Goal: Task Accomplishment & Management: Manage account settings

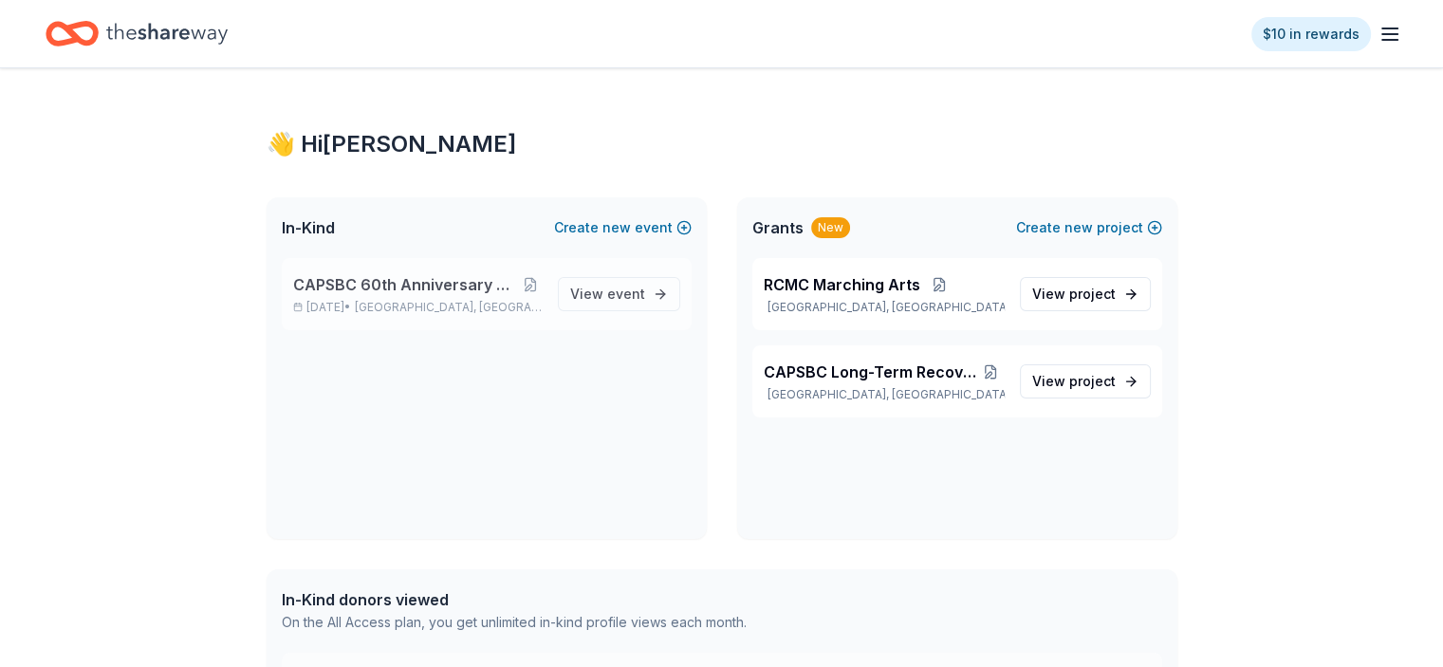
click at [490, 301] on span "[GEOGRAPHIC_DATA], [GEOGRAPHIC_DATA]" at bounding box center [448, 307] width 187 height 15
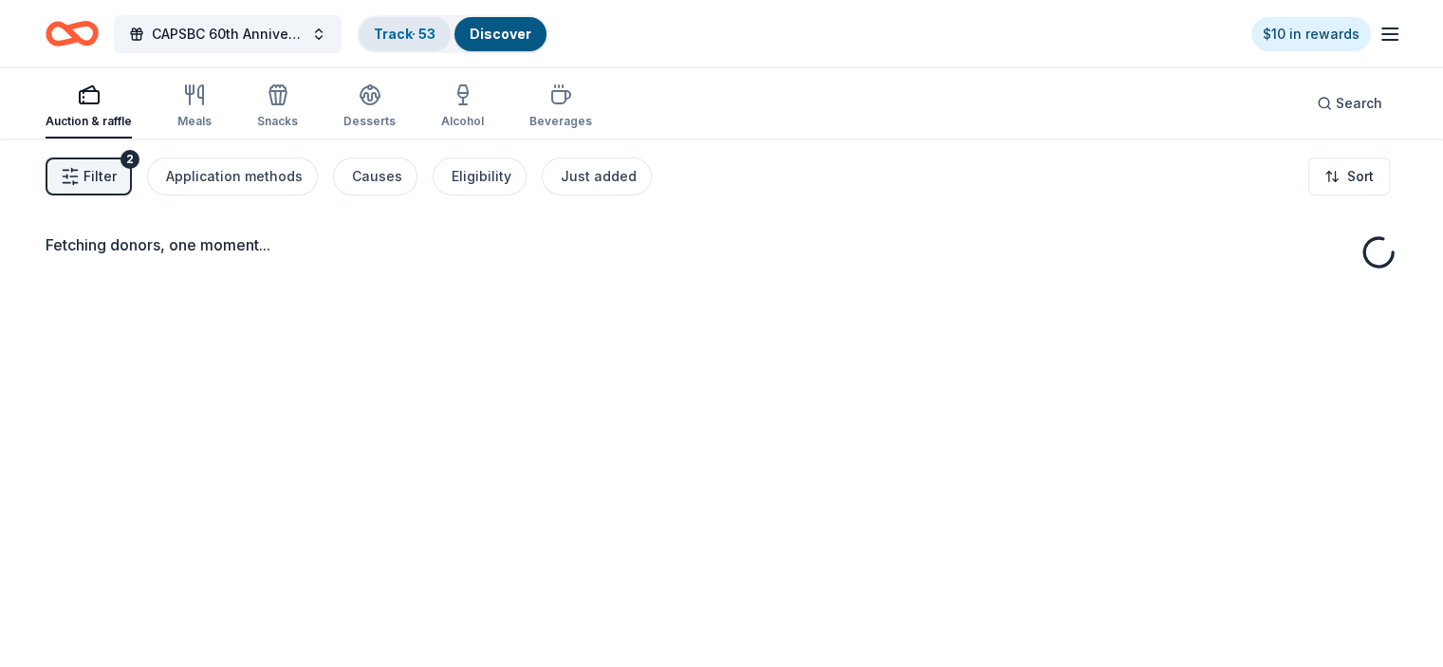
click at [428, 26] on link "Track · 53" at bounding box center [405, 34] width 62 height 16
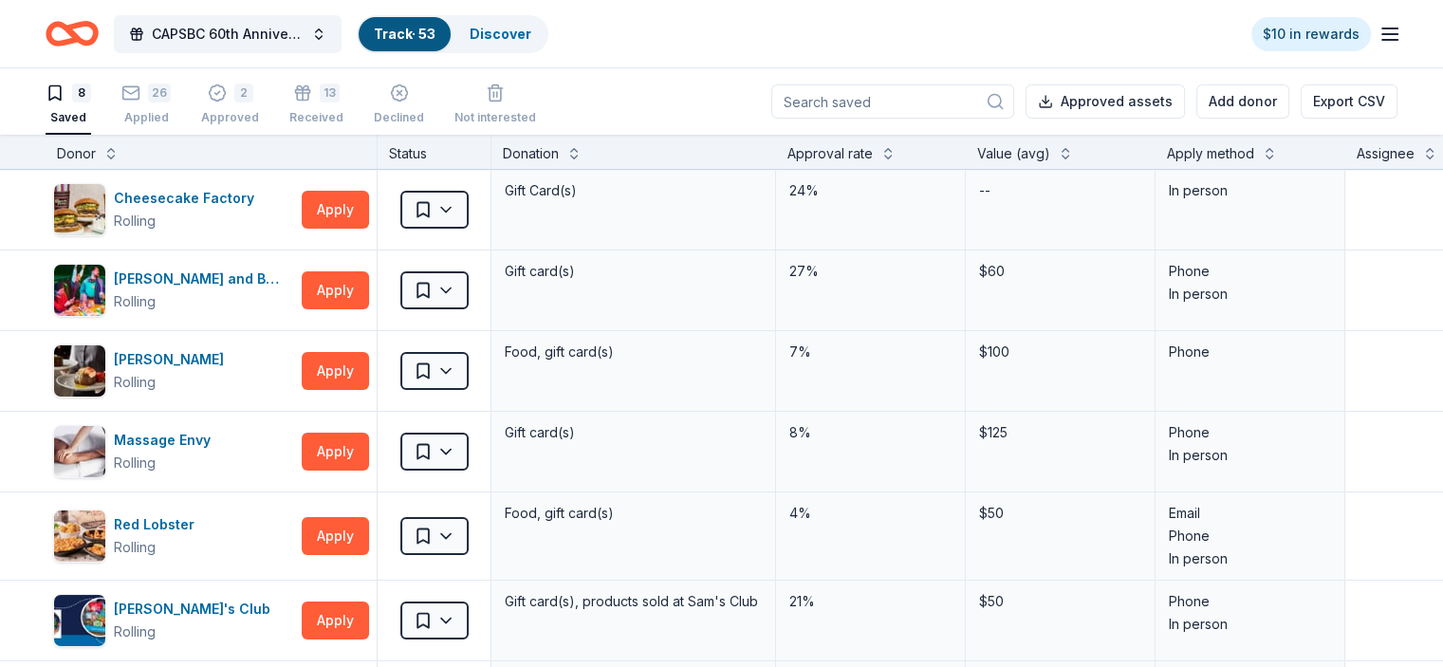
click at [91, 115] on div "Saved" at bounding box center [69, 117] width 46 height 15
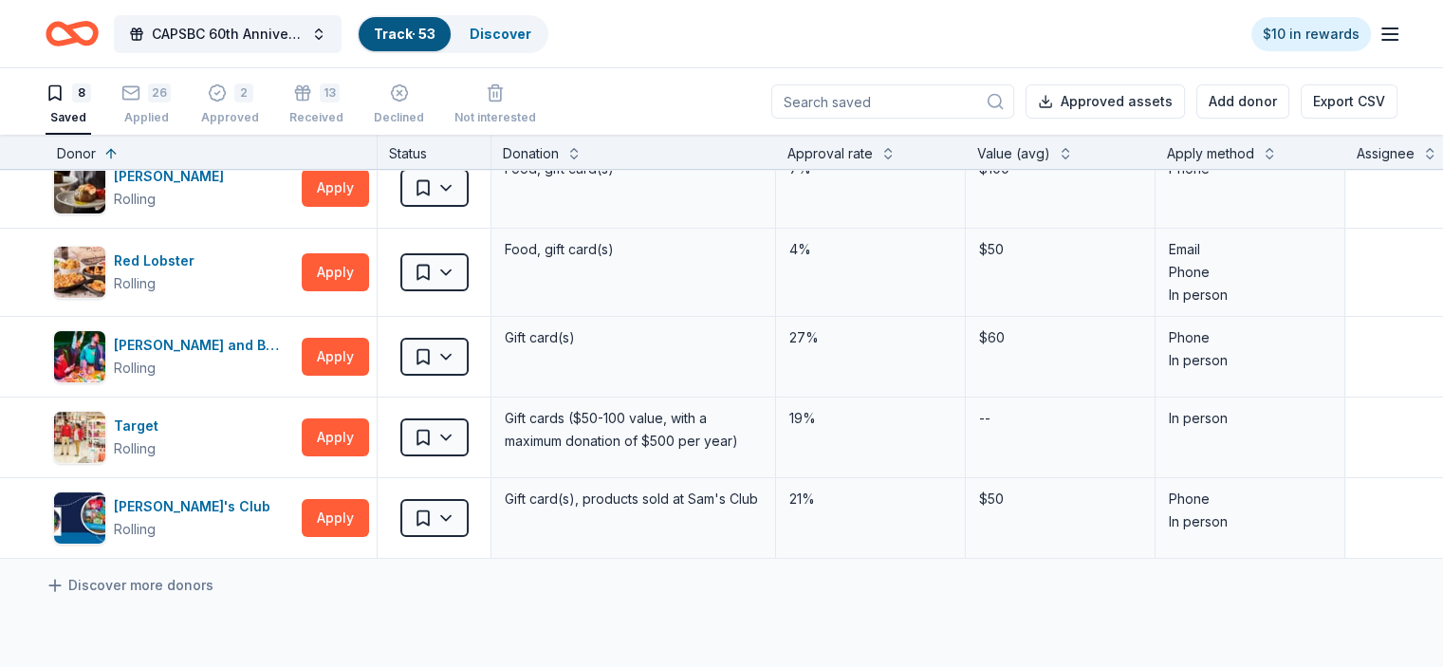
scroll to position [255, 0]
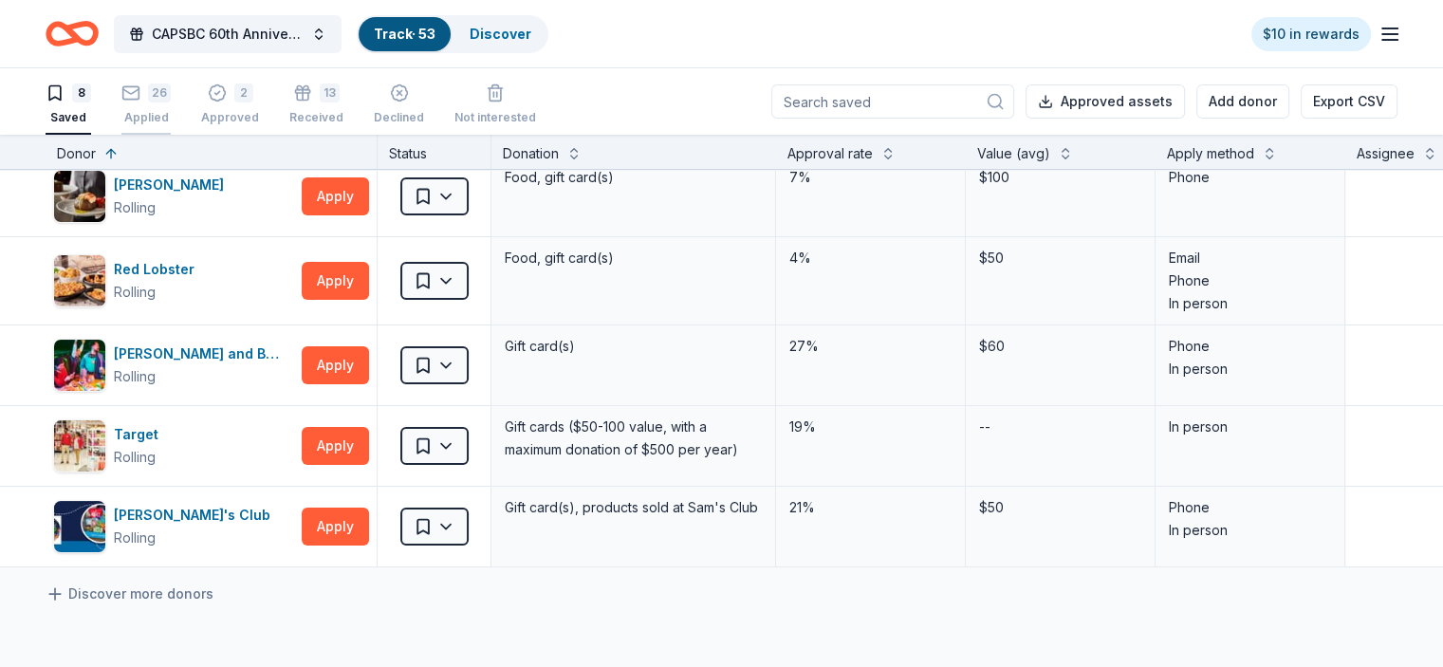
click at [171, 113] on div "Applied" at bounding box center [145, 117] width 49 height 15
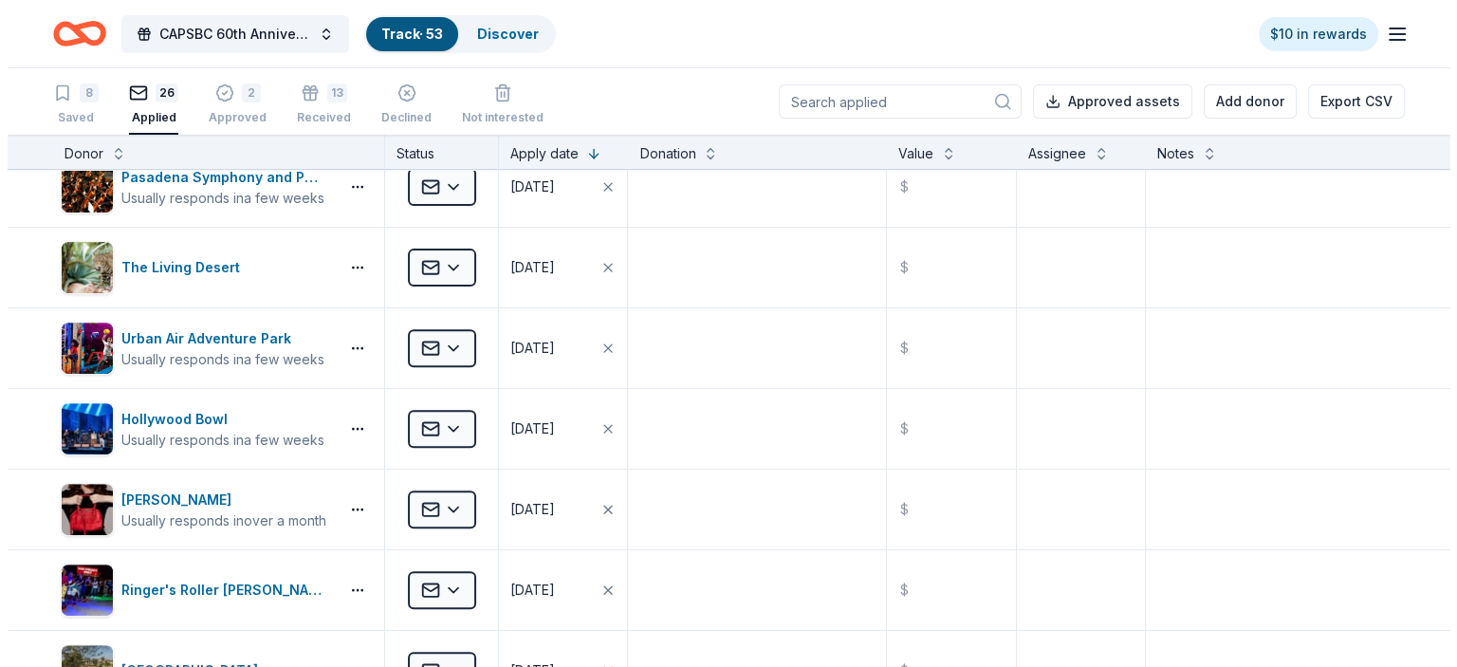
scroll to position [745, 0]
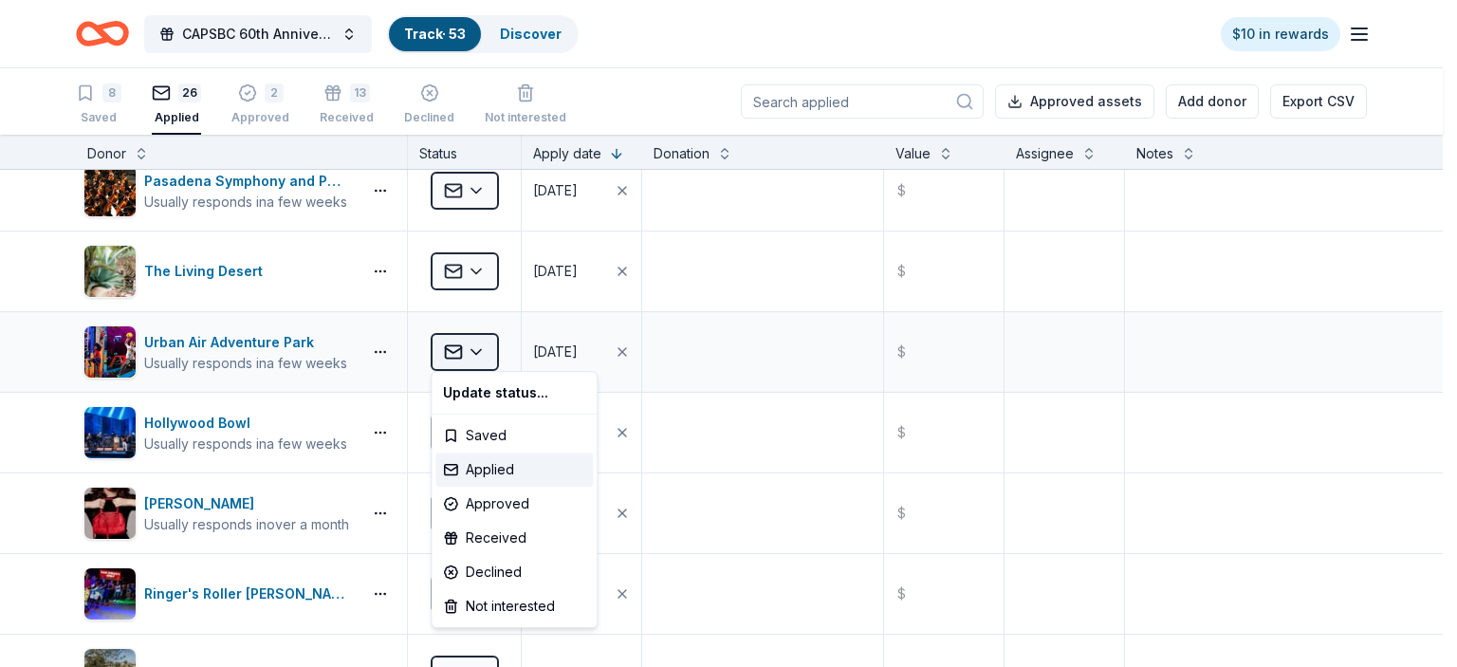
click at [479, 351] on html "CAPSBC 60th Anniversary Gala & Silent Auction Track · 53 Discover $10 in reward…" at bounding box center [728, 333] width 1457 height 667
click at [498, 502] on div "Approved" at bounding box center [513, 504] width 157 height 34
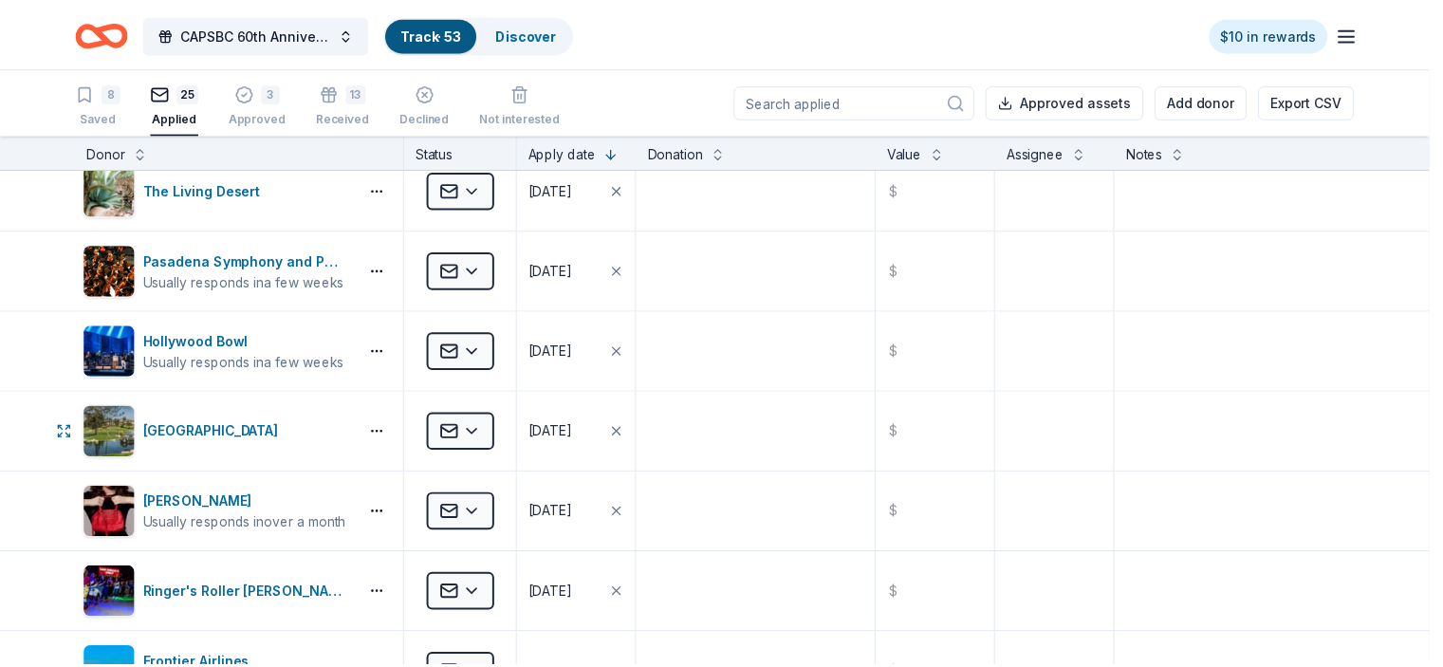
scroll to position [664, 0]
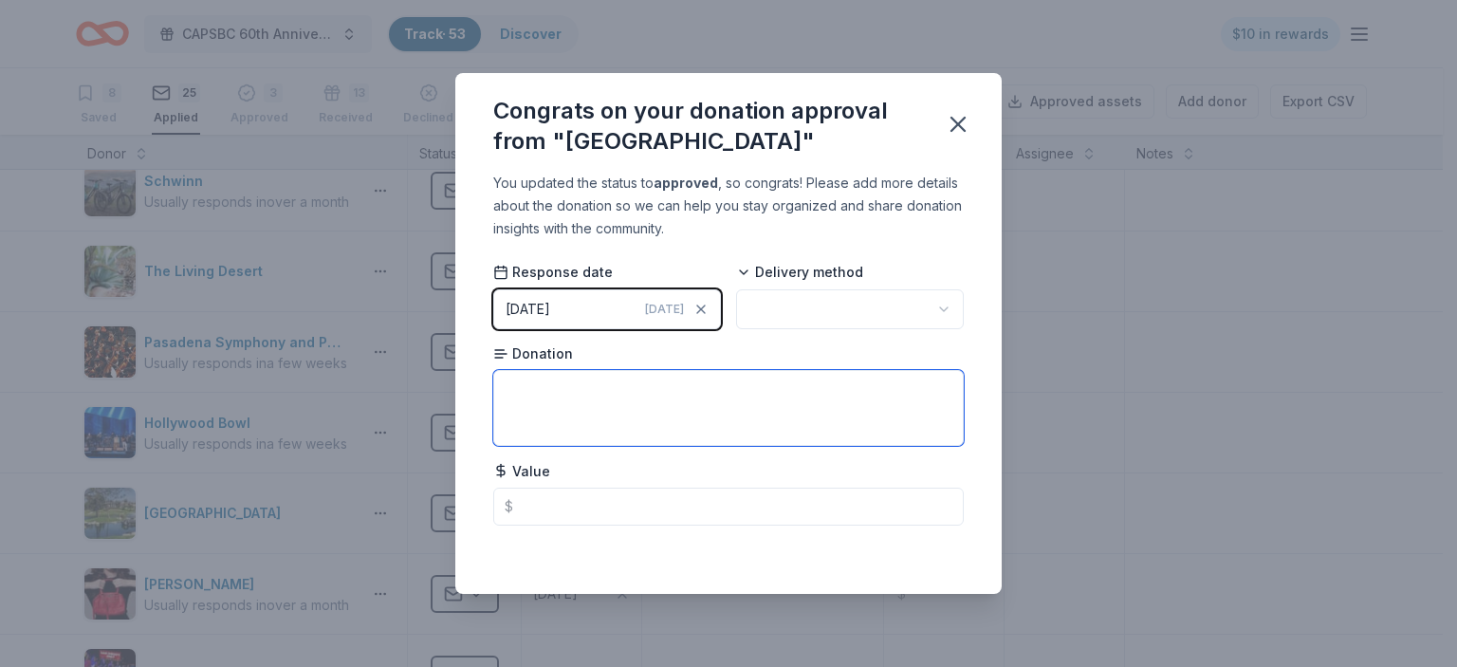
click at [531, 403] on textarea at bounding box center [728, 408] width 471 height 76
type textarea "2 Deluxe Passes"
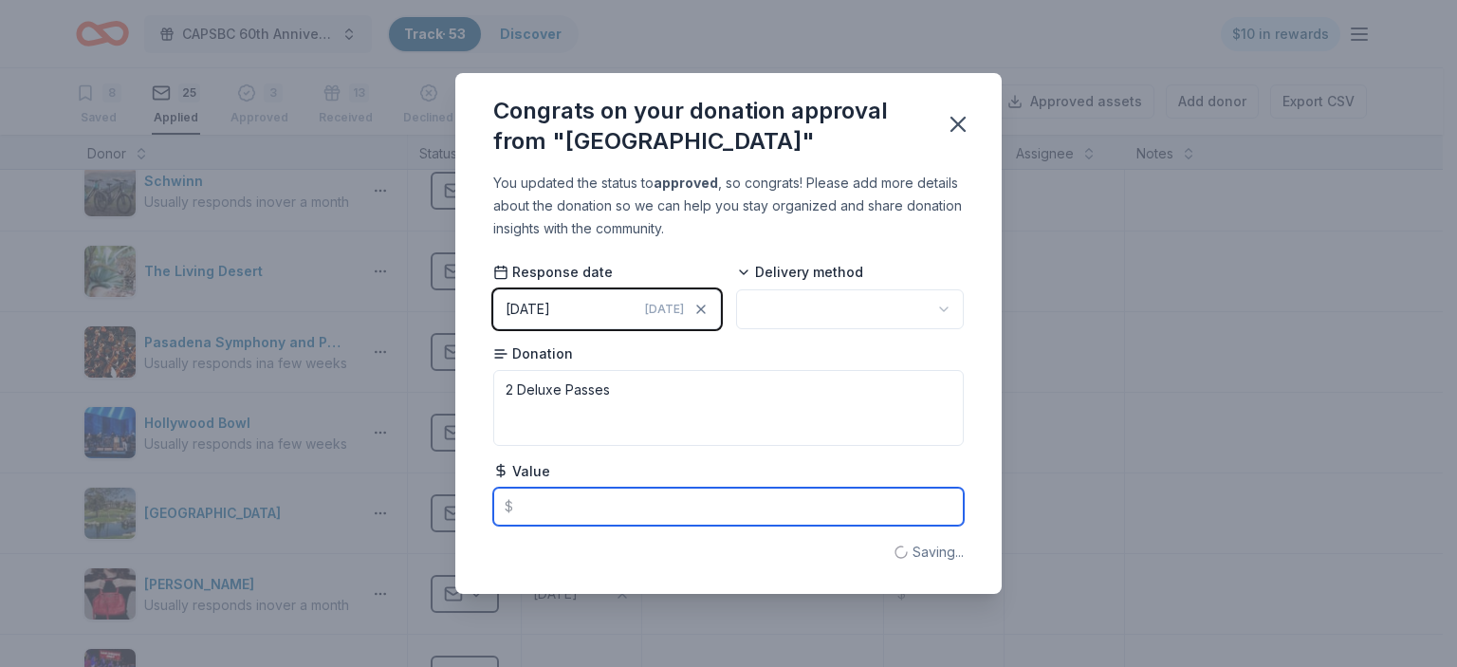
click at [527, 504] on input "text" at bounding box center [728, 507] width 471 height 38
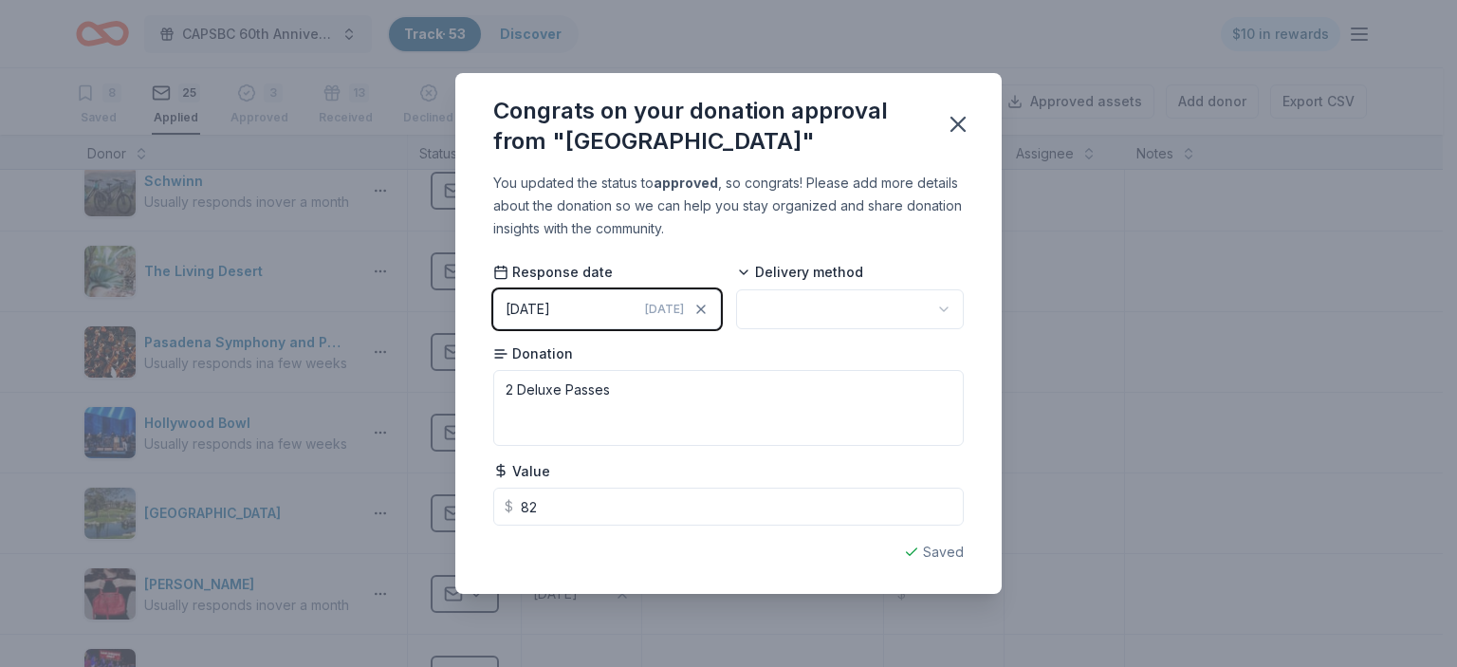
type input "82.00"
click at [867, 320] on html "CAPSBC 60th Anniversary Gala & Silent Auction Track · 53 Discover $10 in reward…" at bounding box center [728, 333] width 1457 height 667
click at [953, 122] on icon "button" at bounding box center [958, 124] width 27 height 27
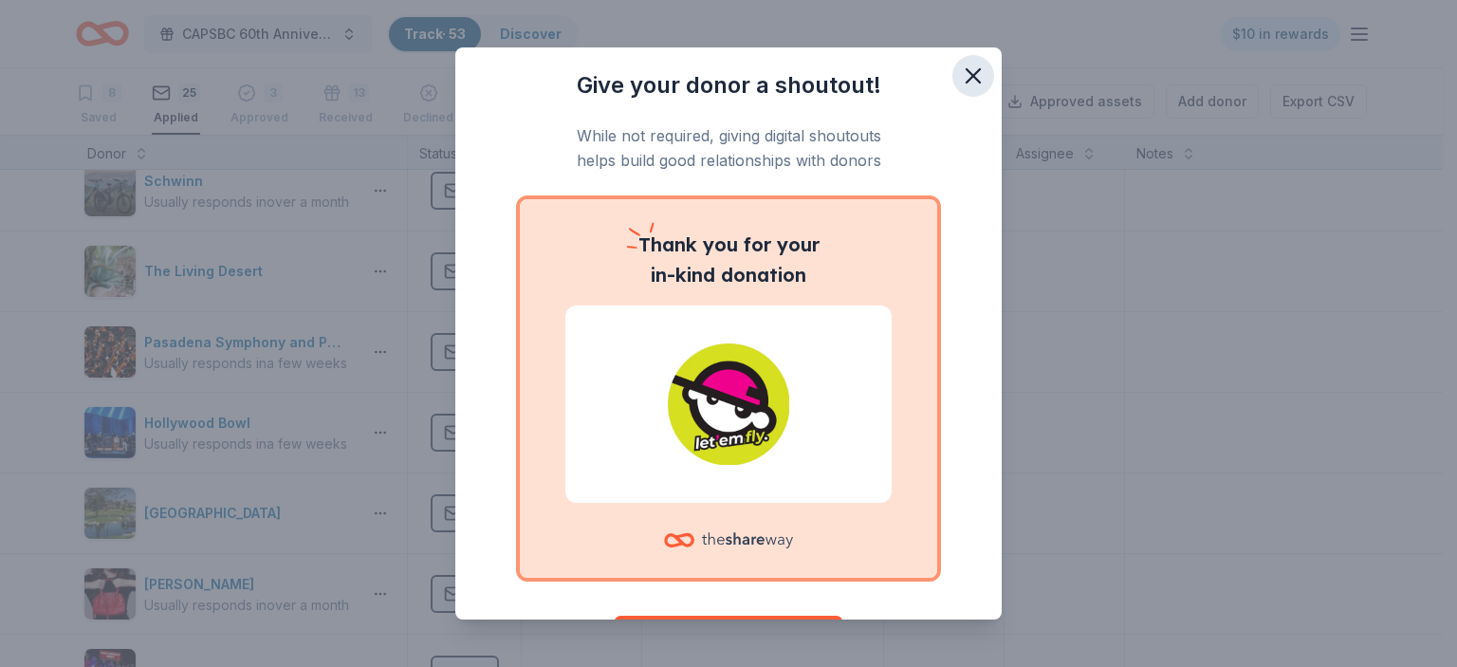
click at [967, 82] on icon "button" at bounding box center [973, 75] width 13 height 13
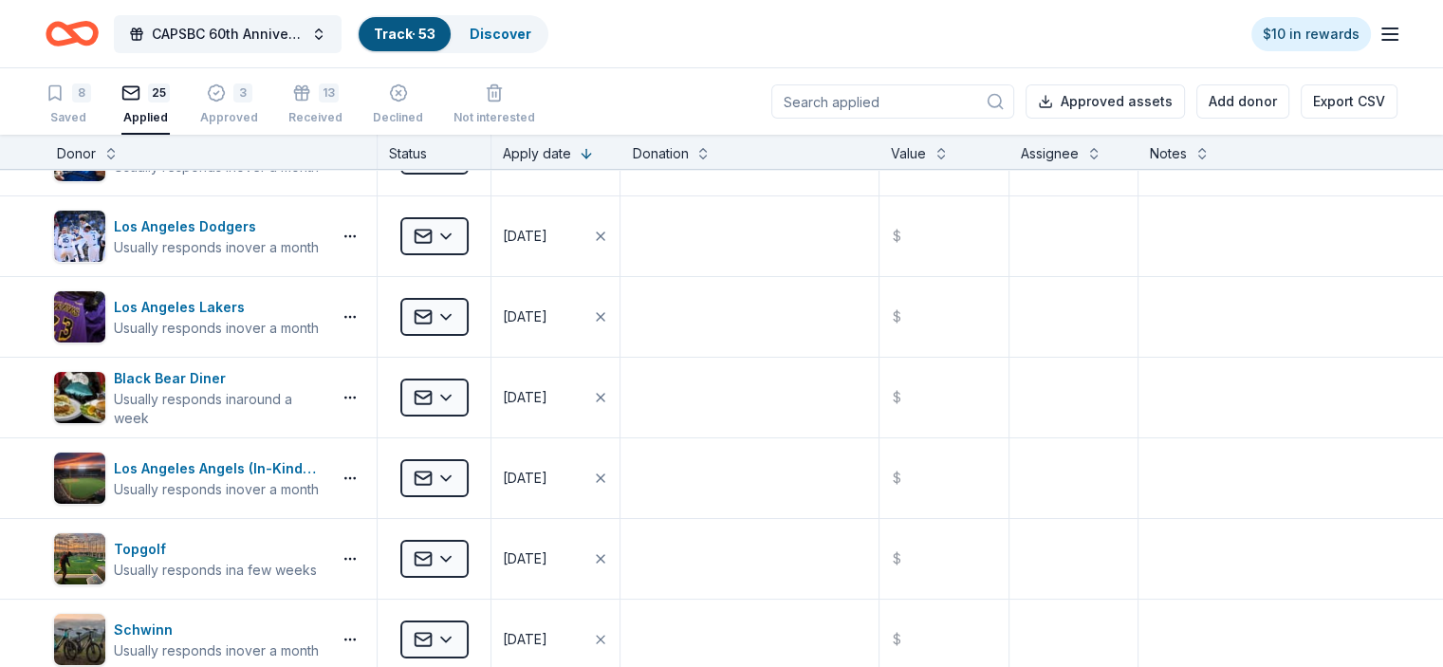
scroll to position [0, 0]
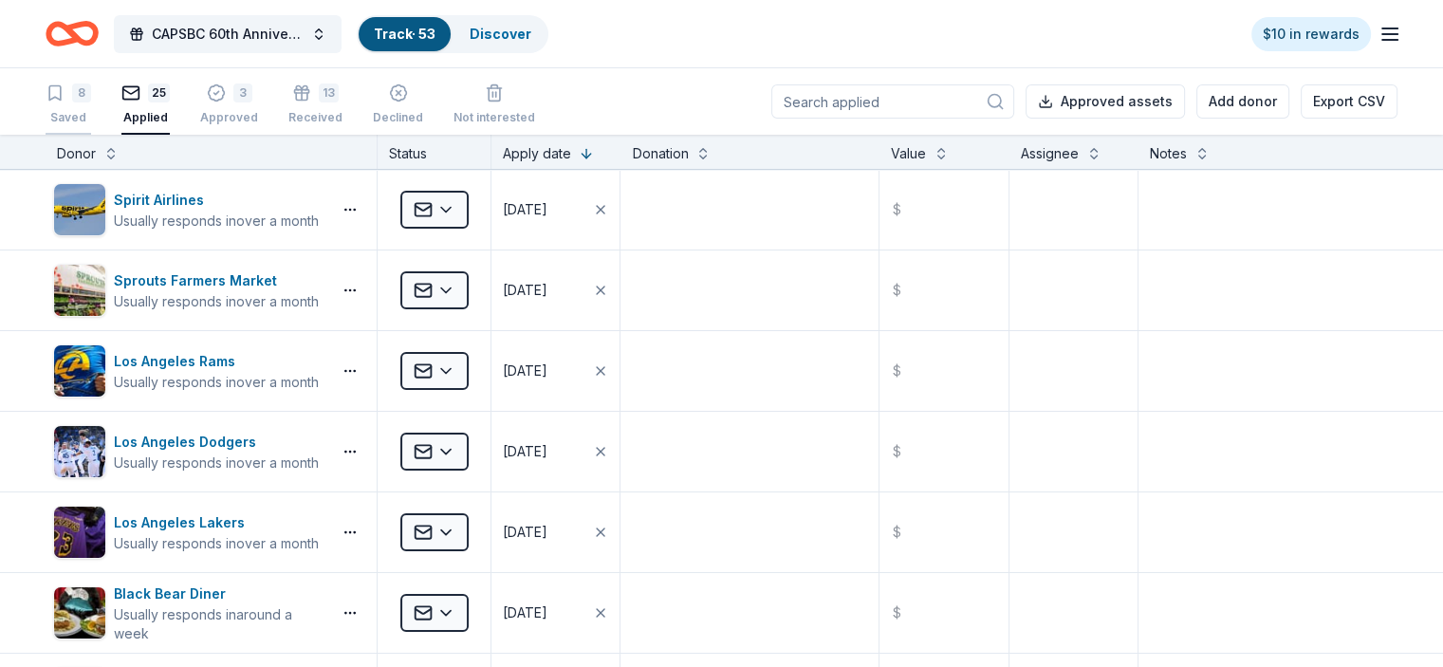
click at [91, 115] on div "Saved" at bounding box center [69, 117] width 46 height 15
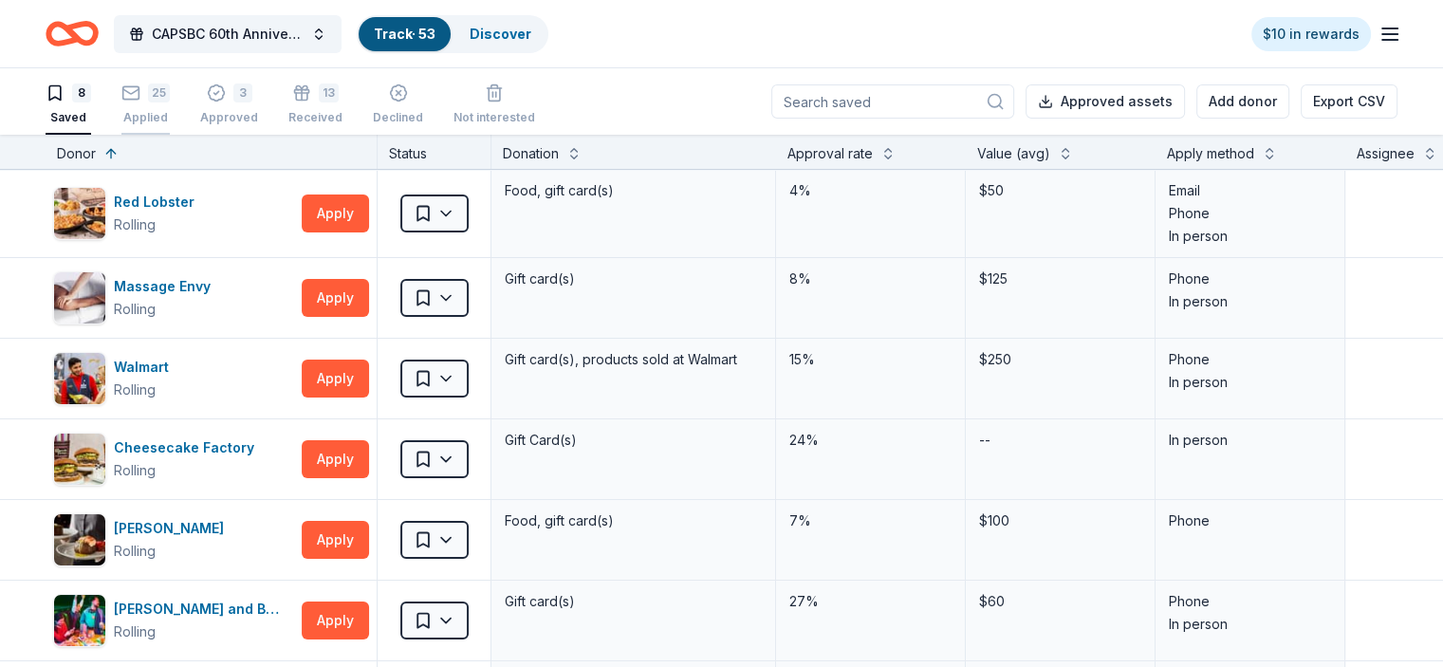
click at [170, 116] on div "Applied" at bounding box center [145, 117] width 48 height 15
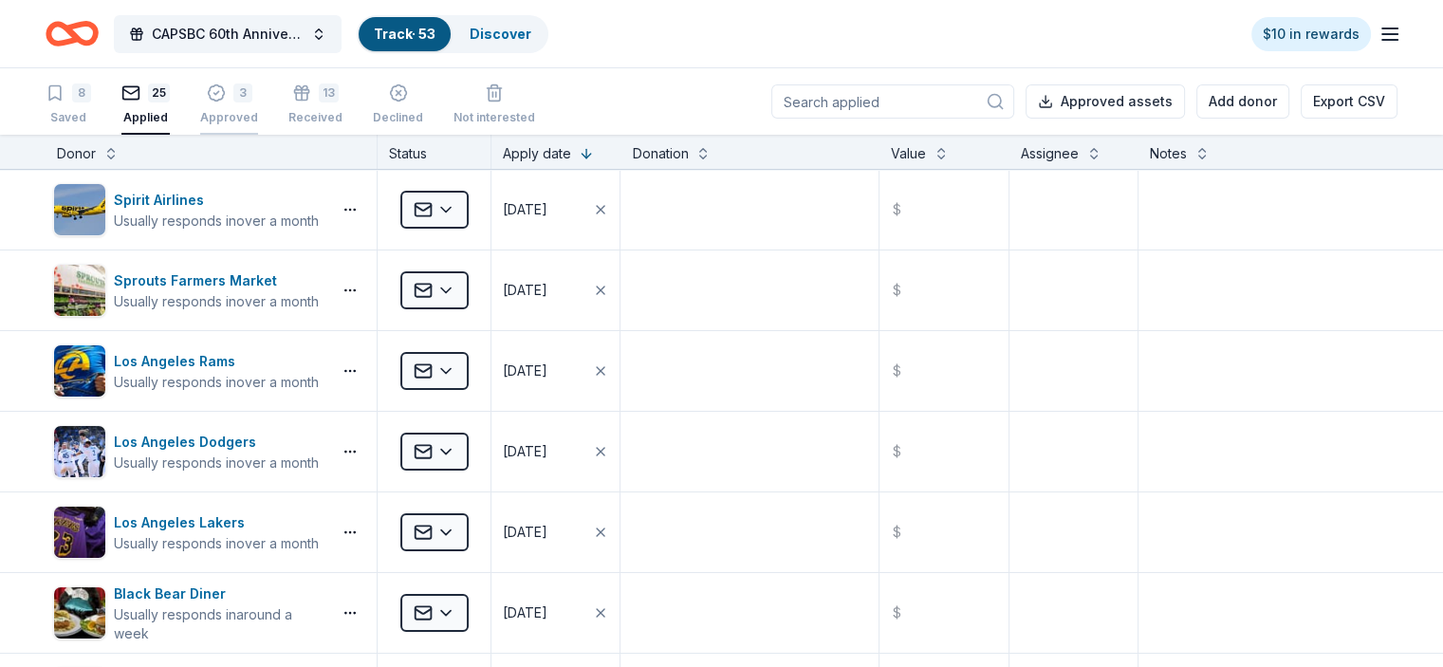
click at [258, 114] on div "Approved" at bounding box center [229, 107] width 58 height 15
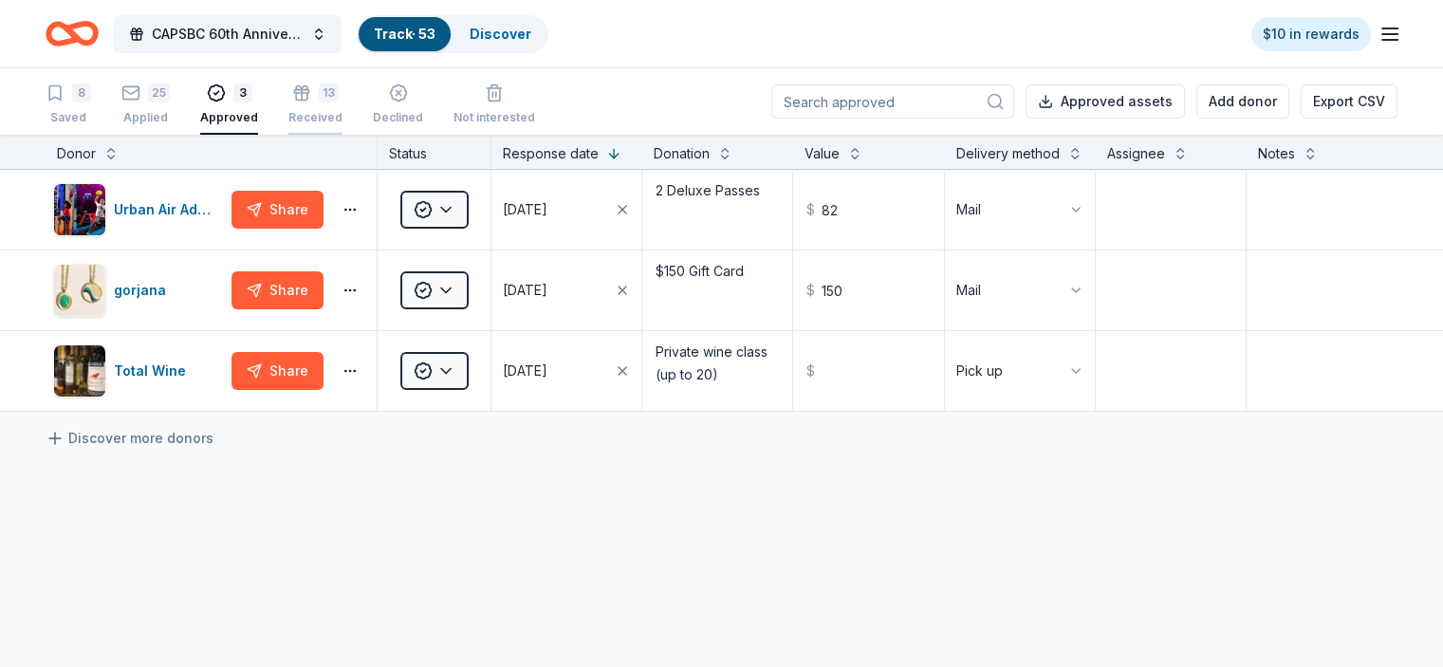
click at [342, 110] on div "Received" at bounding box center [315, 117] width 54 height 15
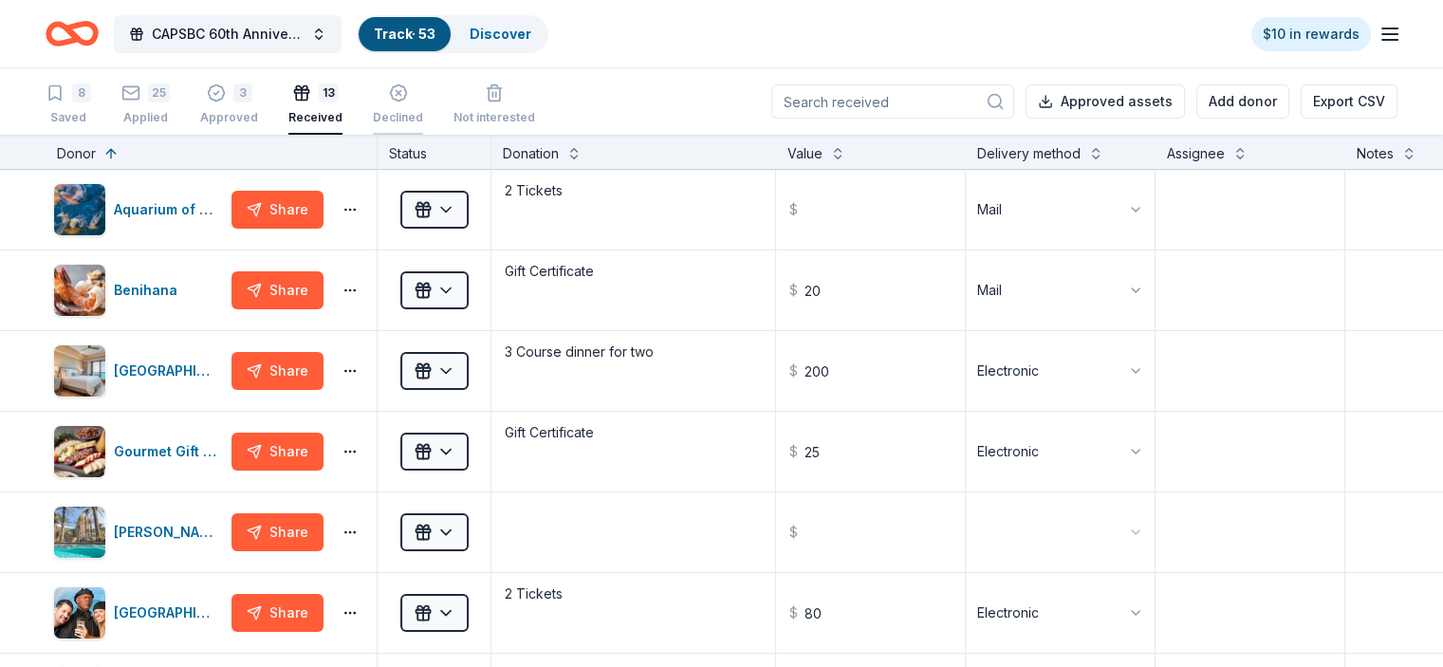
click at [423, 100] on div "button" at bounding box center [398, 92] width 50 height 19
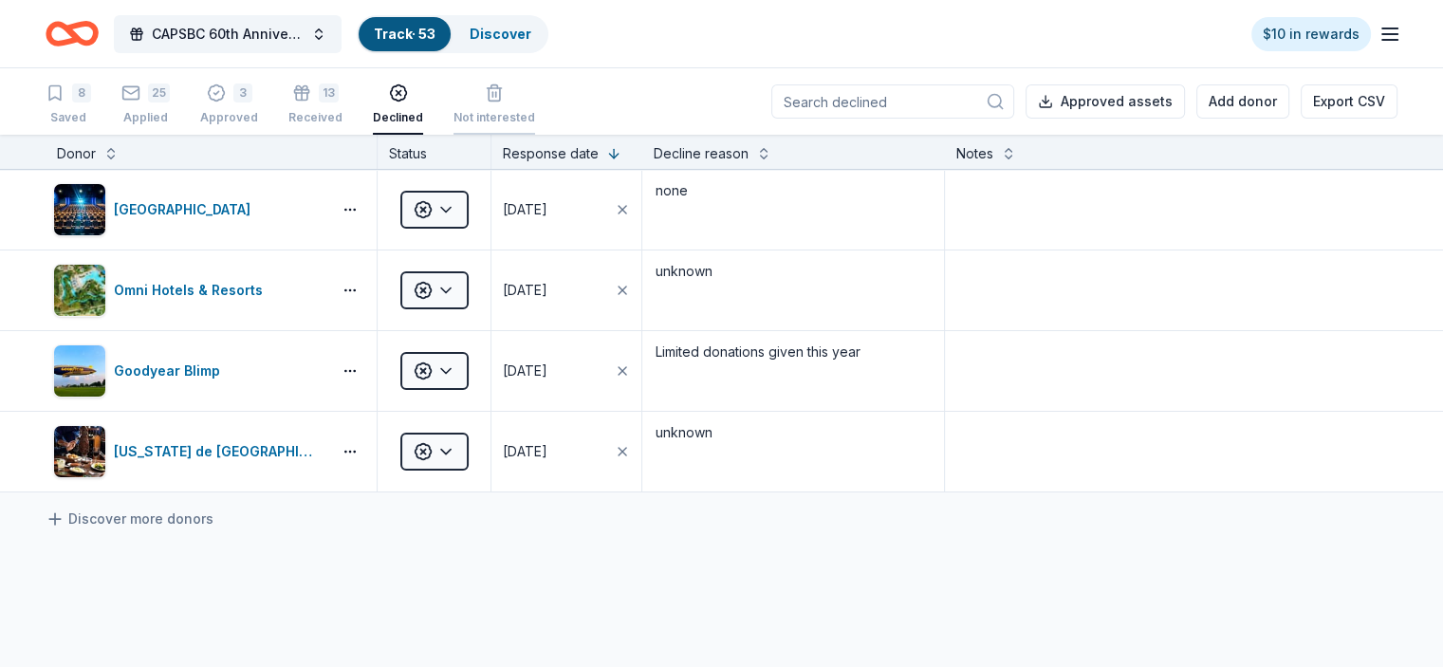
click at [498, 101] on div "button" at bounding box center [494, 92] width 82 height 19
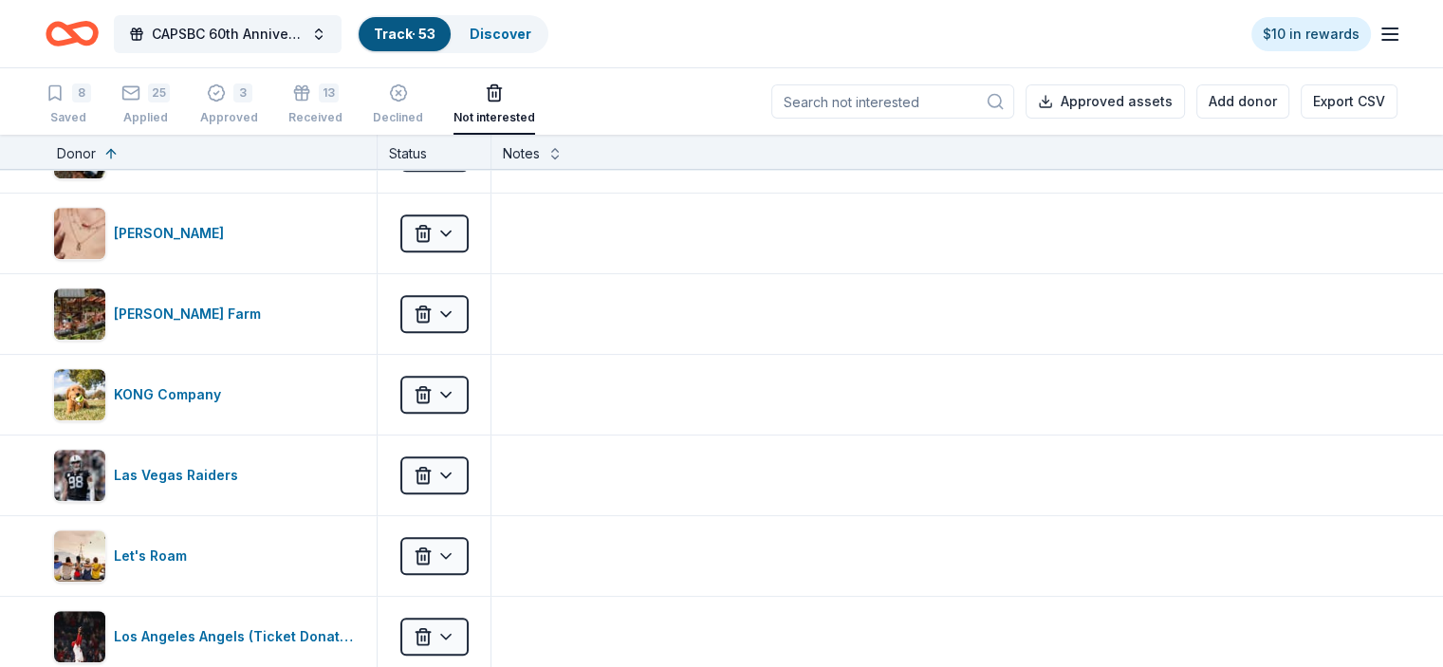
scroll to position [1387, 0]
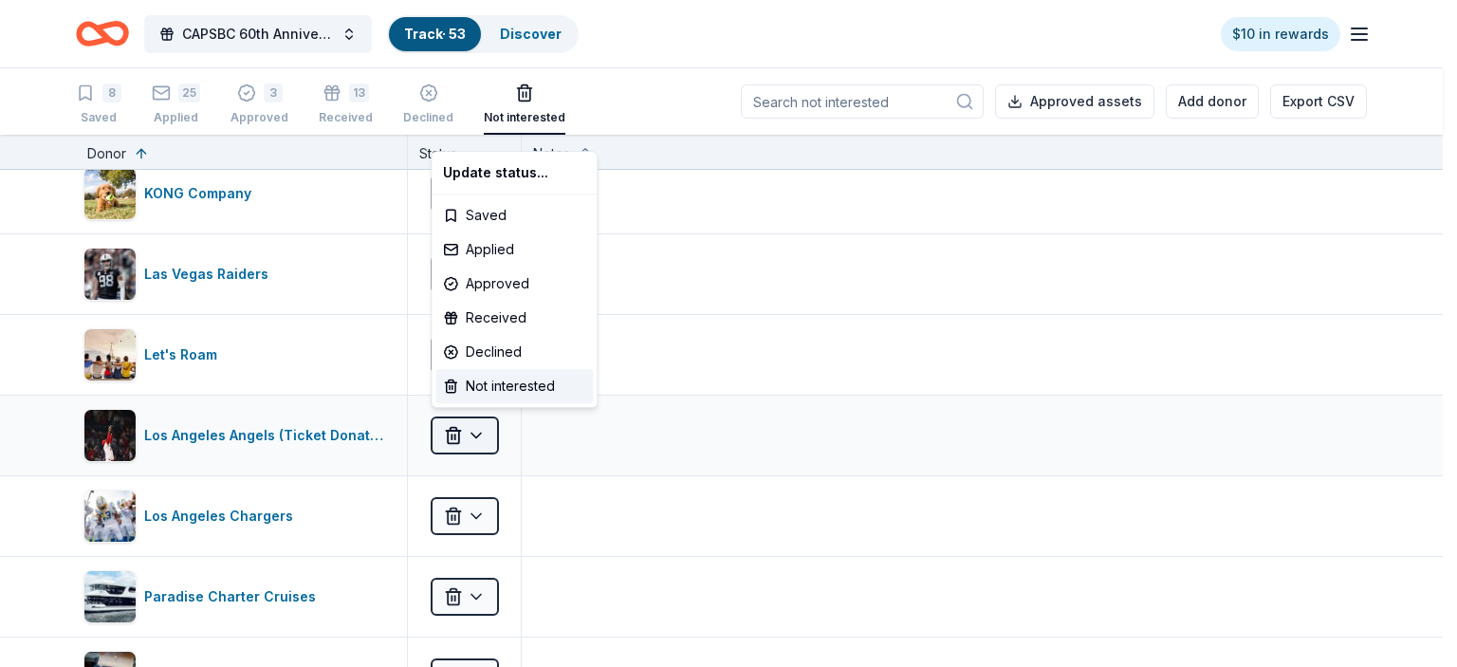
click at [469, 428] on html "CAPSBC 60th Anniversary Gala & Silent Auction Track · 53 Discover $10 in reward…" at bounding box center [728, 333] width 1457 height 667
click at [486, 348] on div "Declined" at bounding box center [513, 352] width 157 height 34
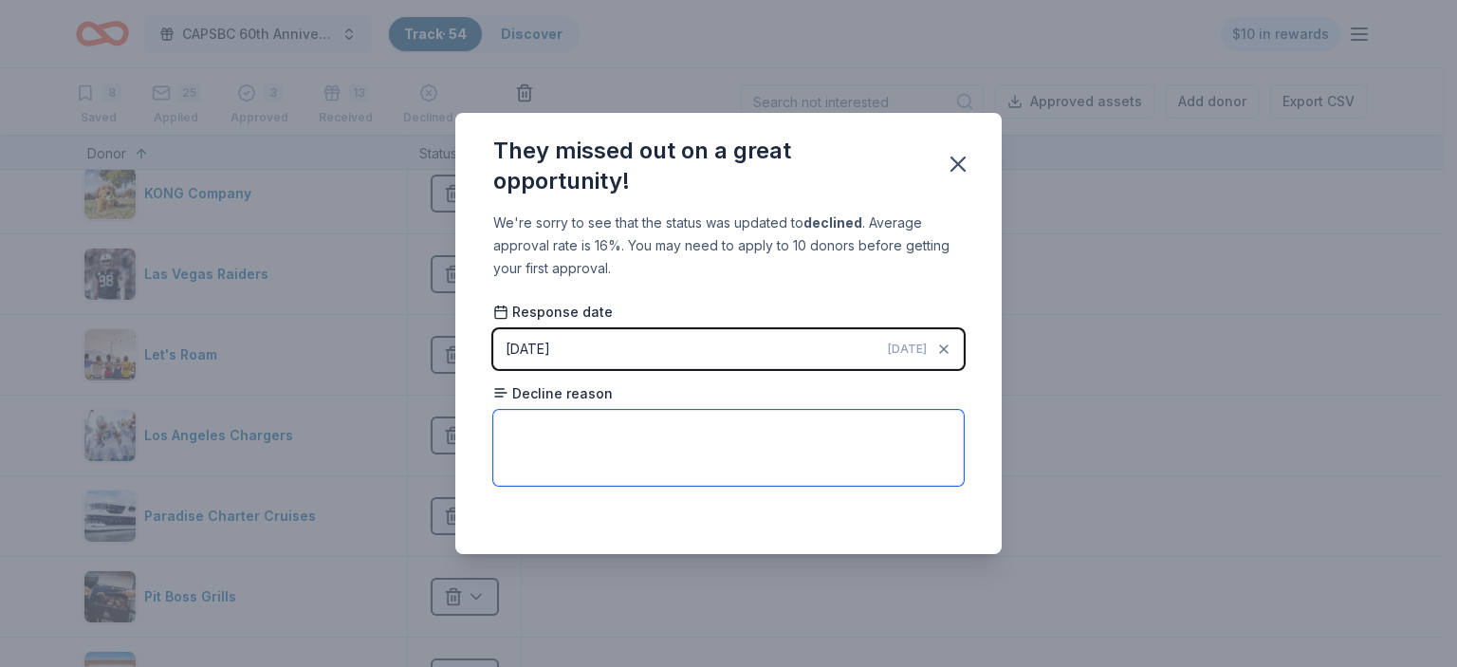
click at [600, 413] on textarea at bounding box center [728, 448] width 471 height 76
type textarea "too many request"
click at [952, 169] on icon "button" at bounding box center [958, 163] width 13 height 13
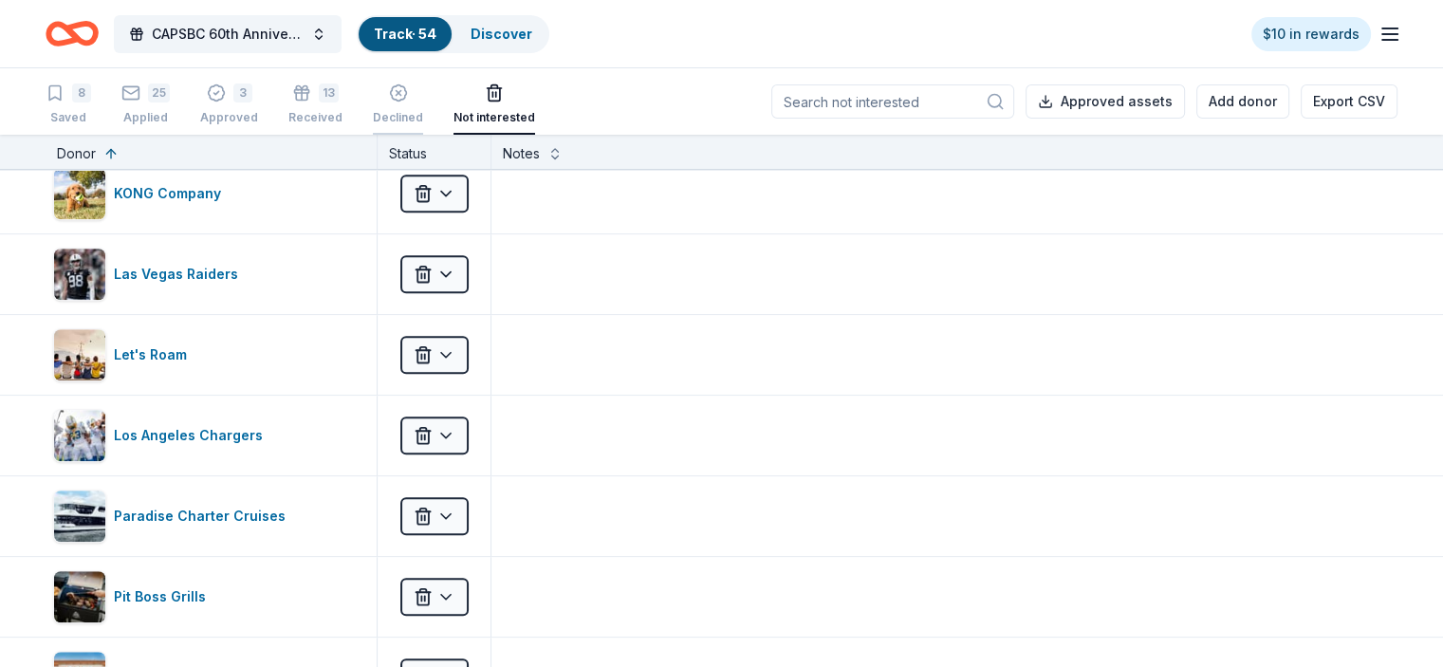
click at [415, 104] on div "Declined" at bounding box center [398, 94] width 50 height 42
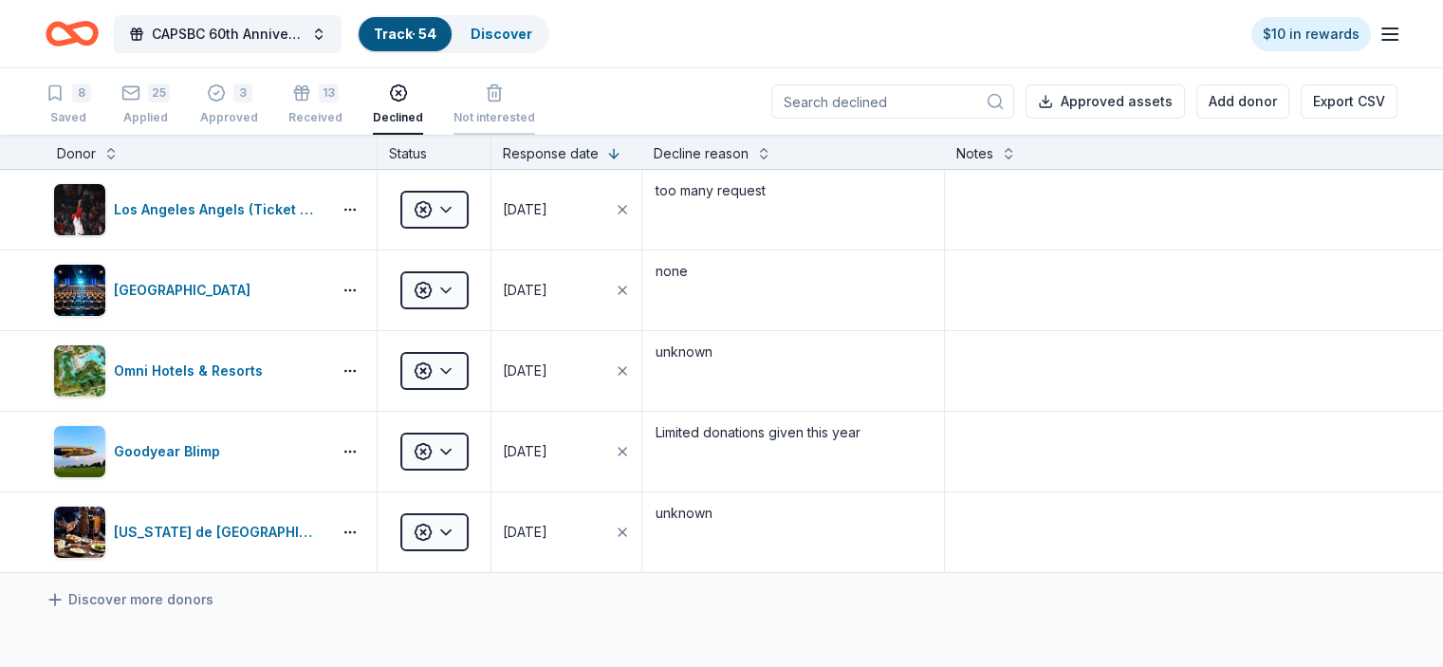
click at [486, 116] on div "Not interested" at bounding box center [494, 117] width 82 height 15
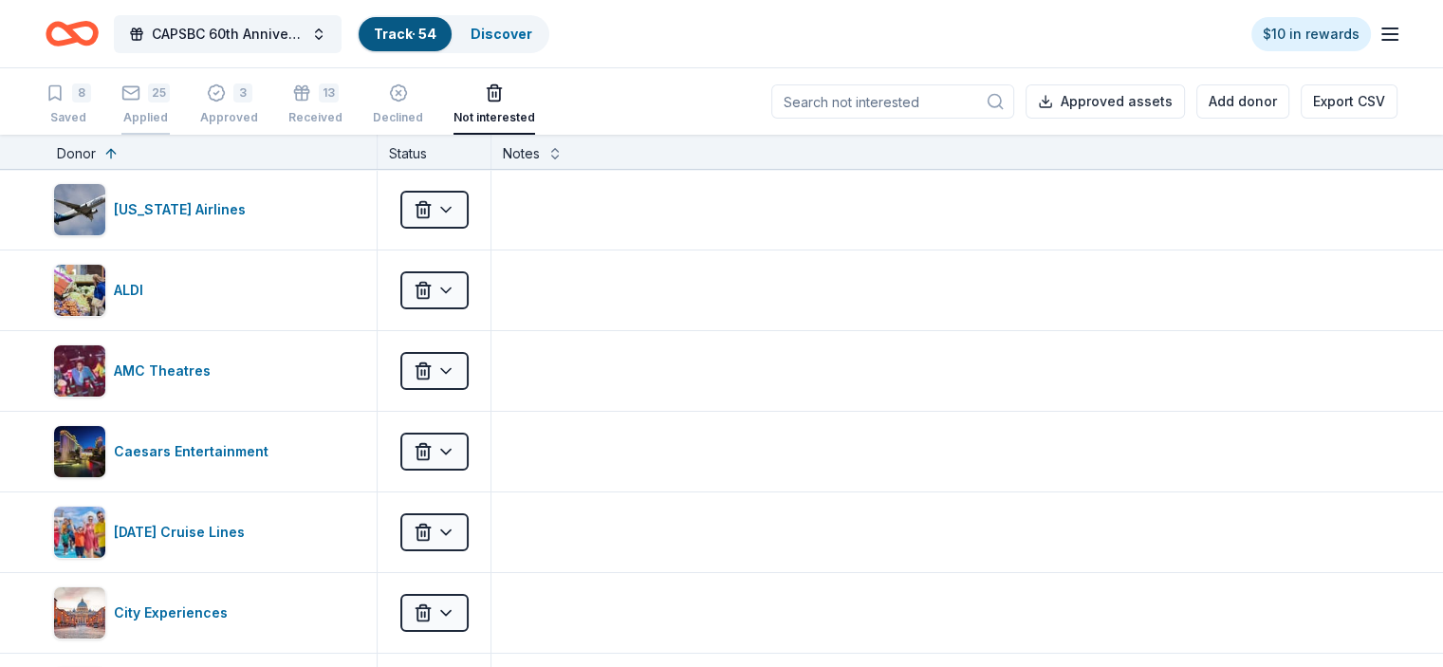
click at [167, 103] on div "25 Applied" at bounding box center [145, 104] width 48 height 42
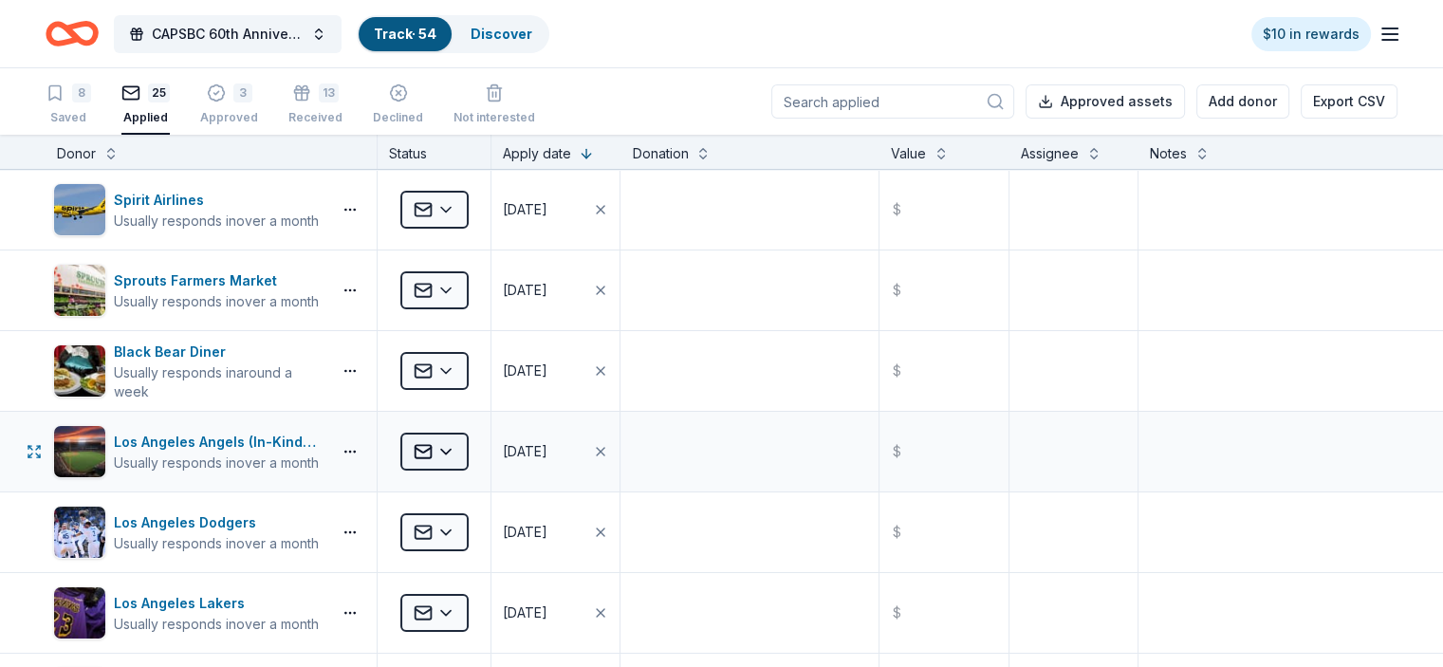
click at [484, 454] on html "CAPSBC 60th Anniversary Gala & Silent Auction Track · 54 Discover $10 in reward…" at bounding box center [721, 333] width 1443 height 667
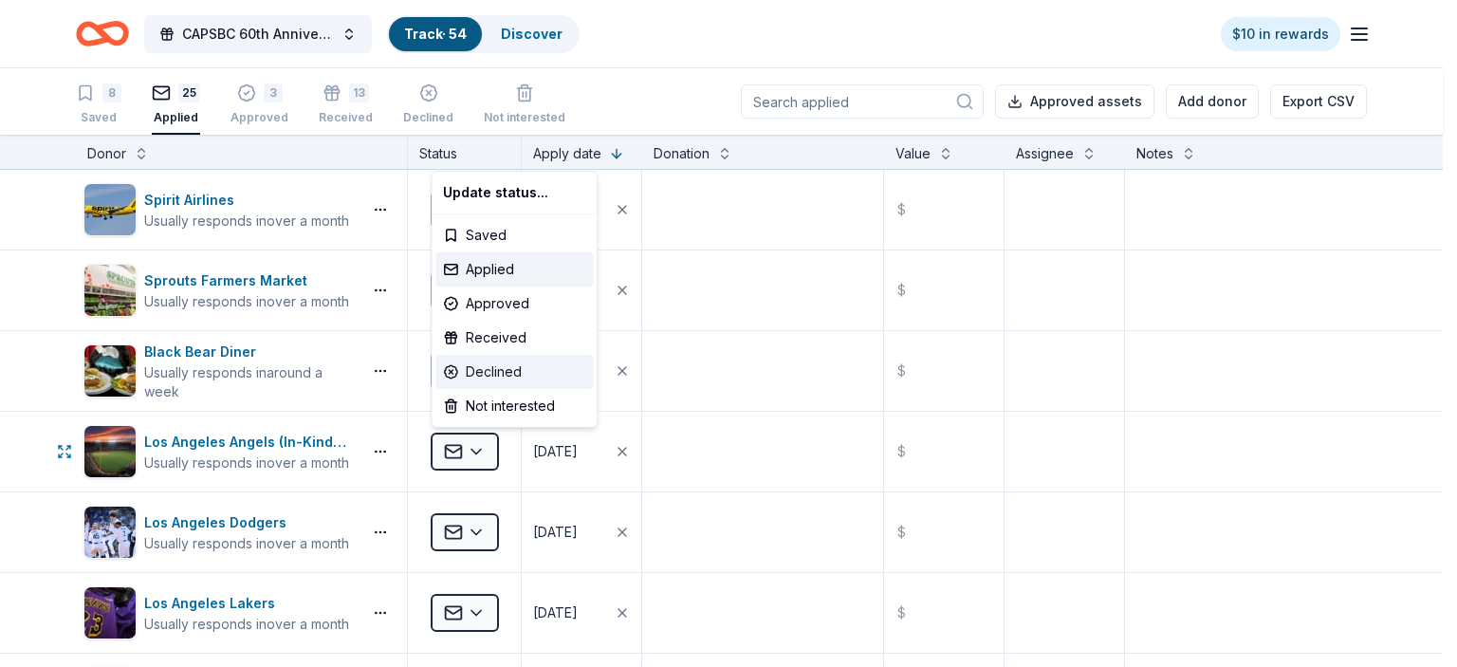
click at [474, 378] on div "Declined" at bounding box center [513, 372] width 157 height 34
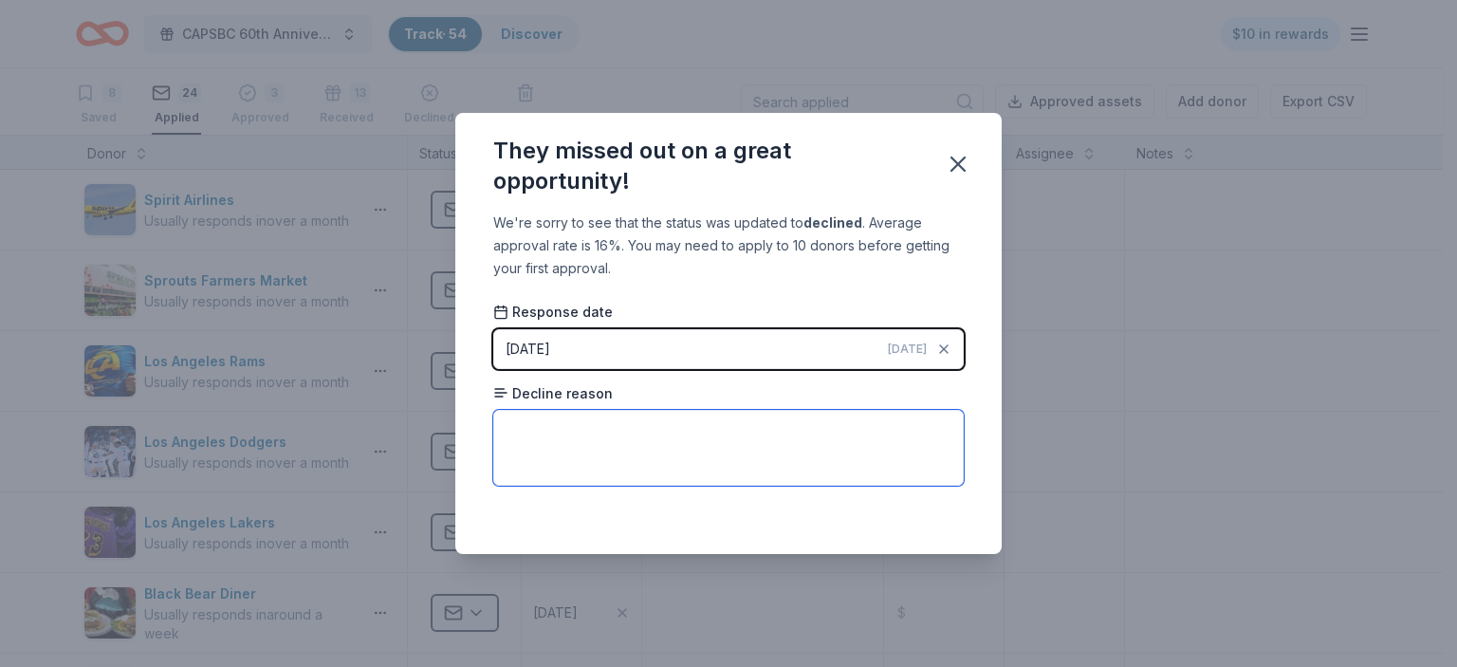
click at [515, 416] on textarea at bounding box center [728, 448] width 471 height 76
type textarea "No funds"
click at [955, 166] on icon "button" at bounding box center [958, 163] width 13 height 13
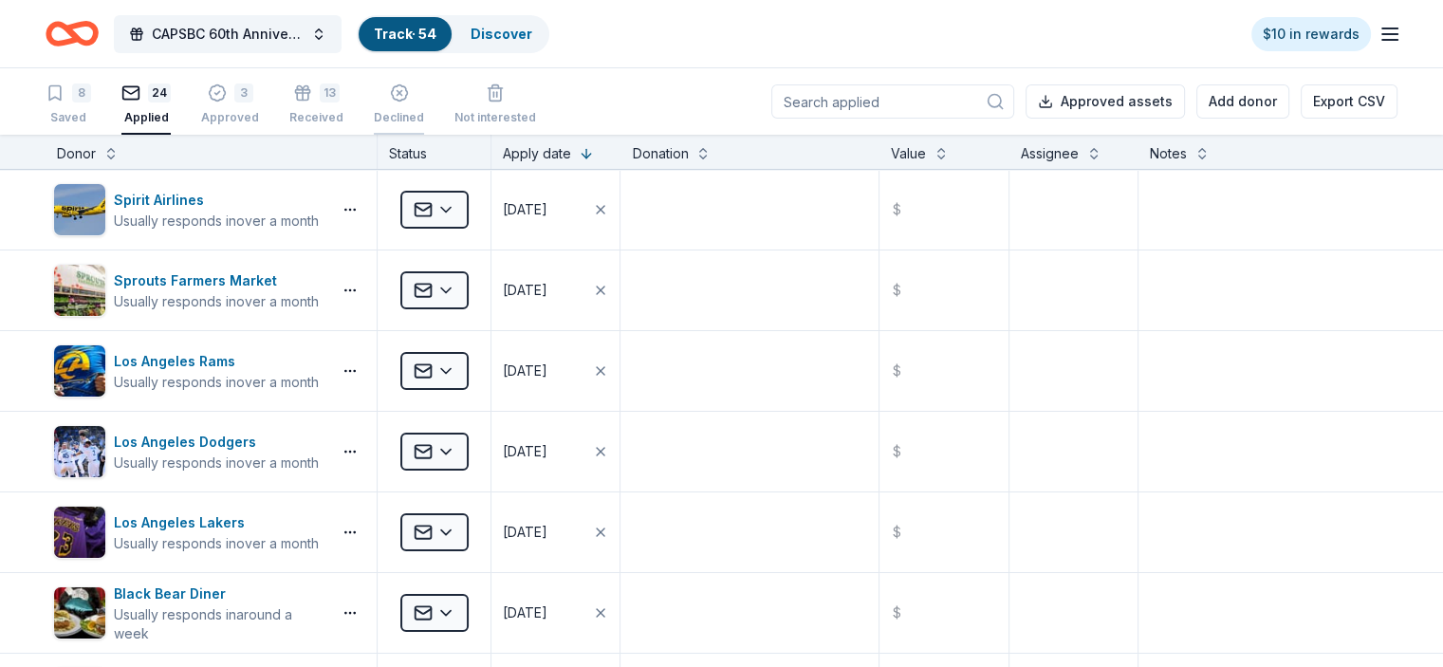
click at [413, 113] on div "Declined" at bounding box center [399, 108] width 50 height 15
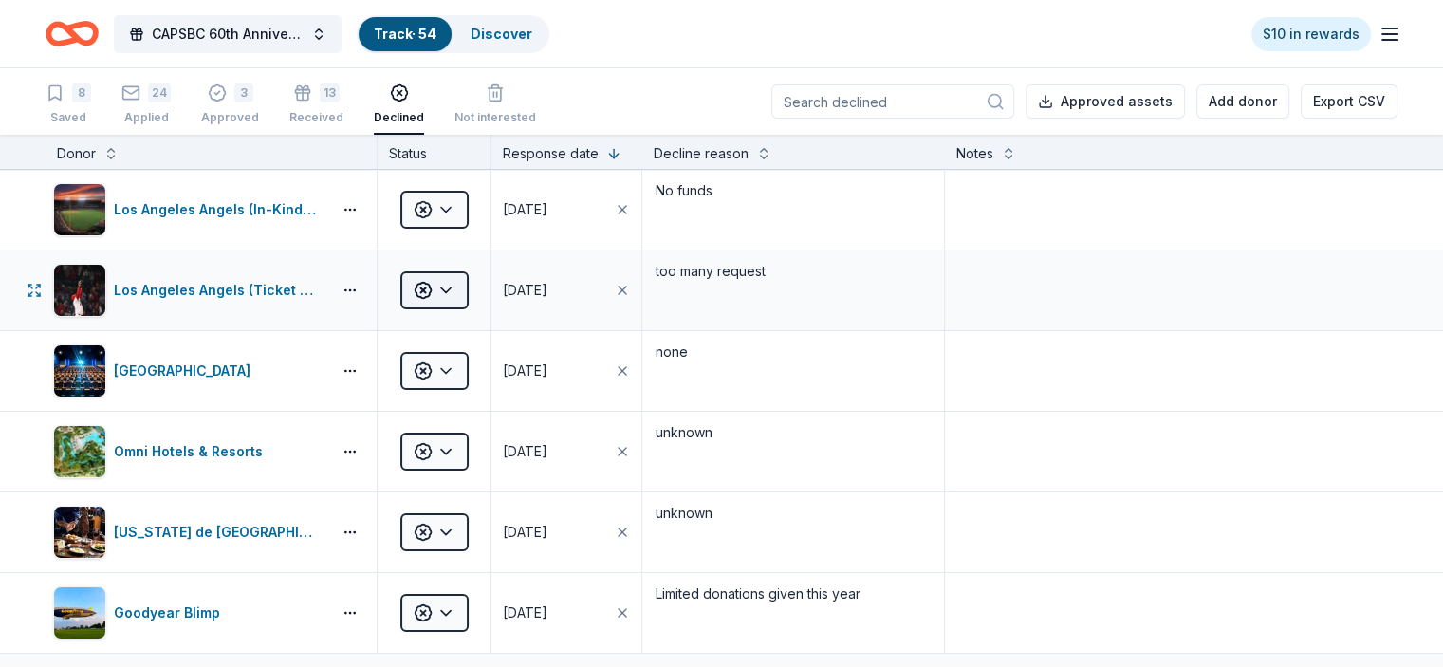
click at [471, 307] on html "CAPSBC 60th Anniversary Gala & Silent Auction Track · 54 Discover $10 in reward…" at bounding box center [721, 333] width 1443 height 667
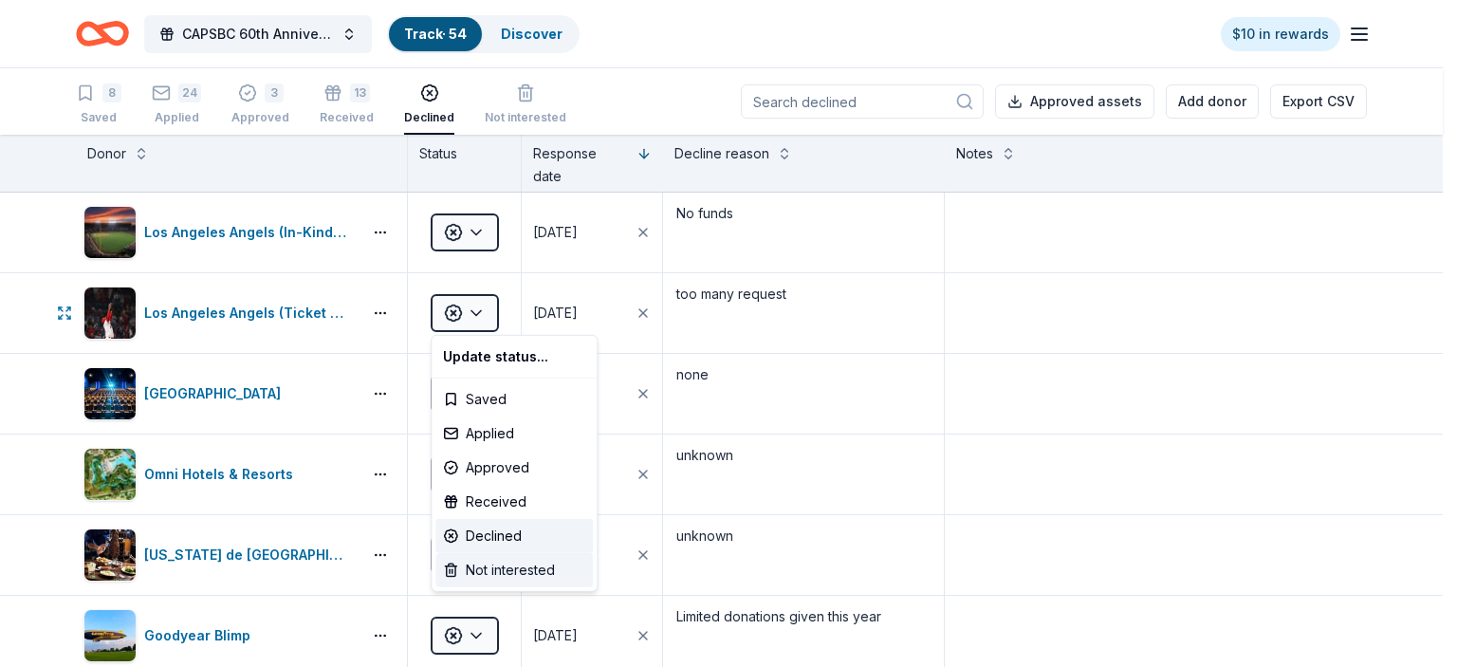
click at [446, 569] on div "Not interested" at bounding box center [513, 570] width 157 height 34
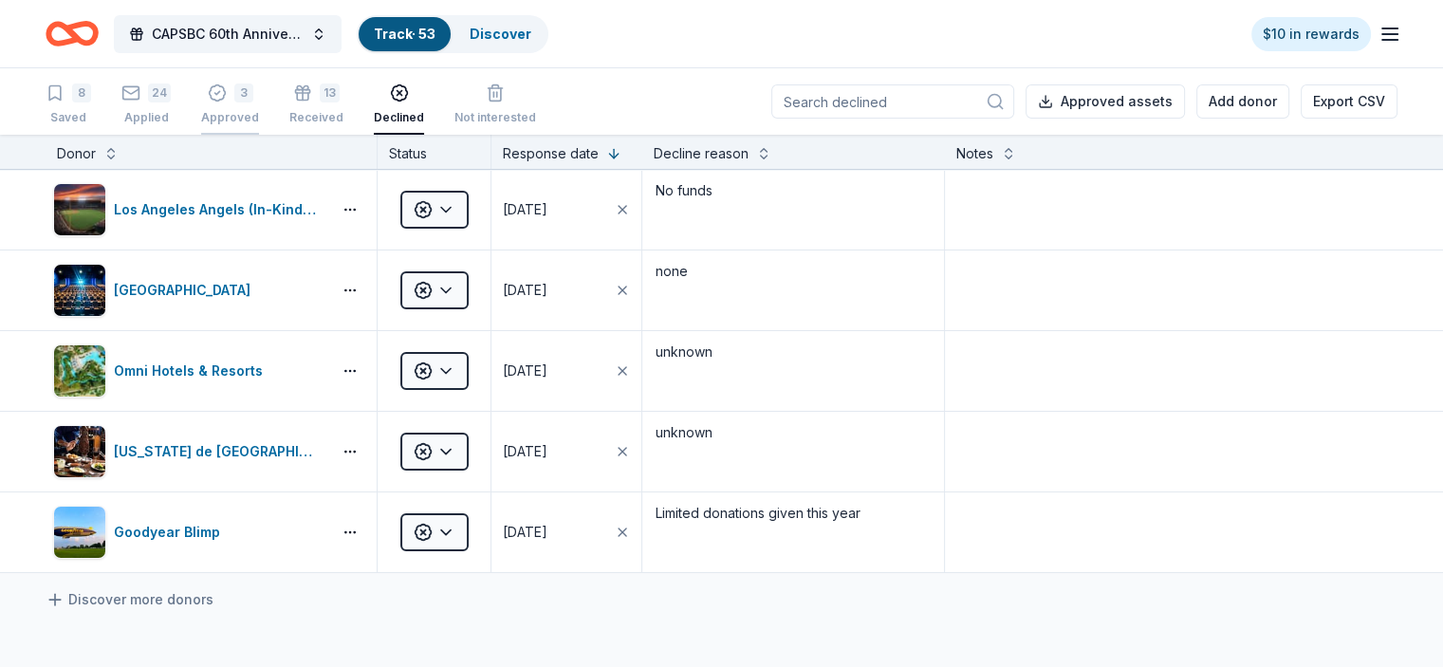
click at [247, 113] on div "Approved" at bounding box center [230, 107] width 58 height 15
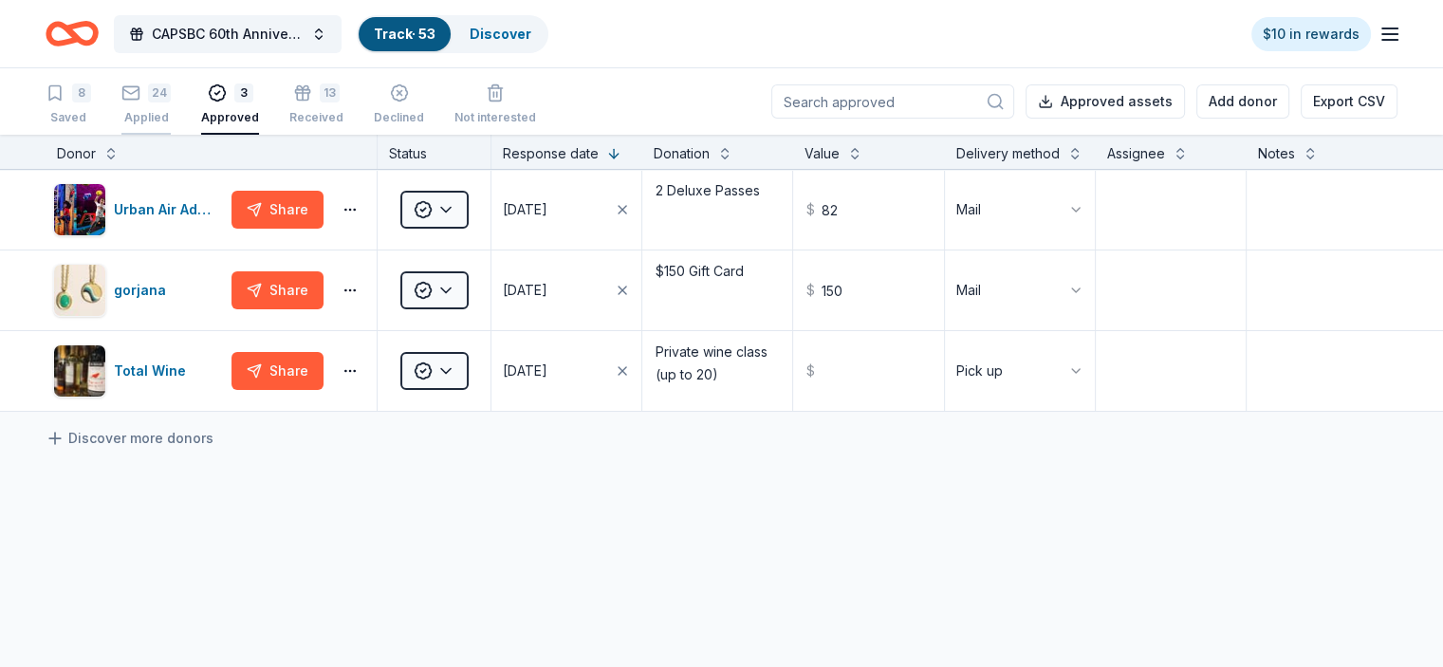
click at [171, 120] on div "Applied" at bounding box center [145, 117] width 49 height 15
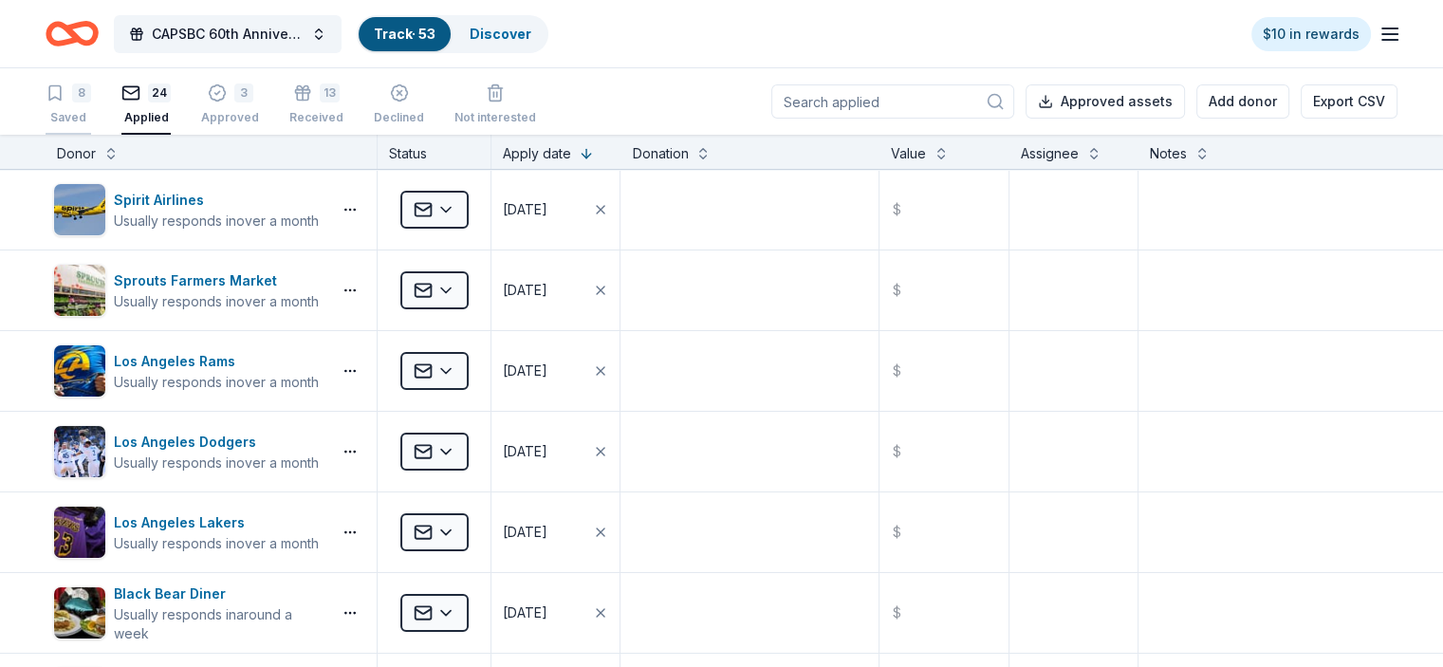
click at [90, 103] on div "8 Saved" at bounding box center [69, 104] width 46 height 42
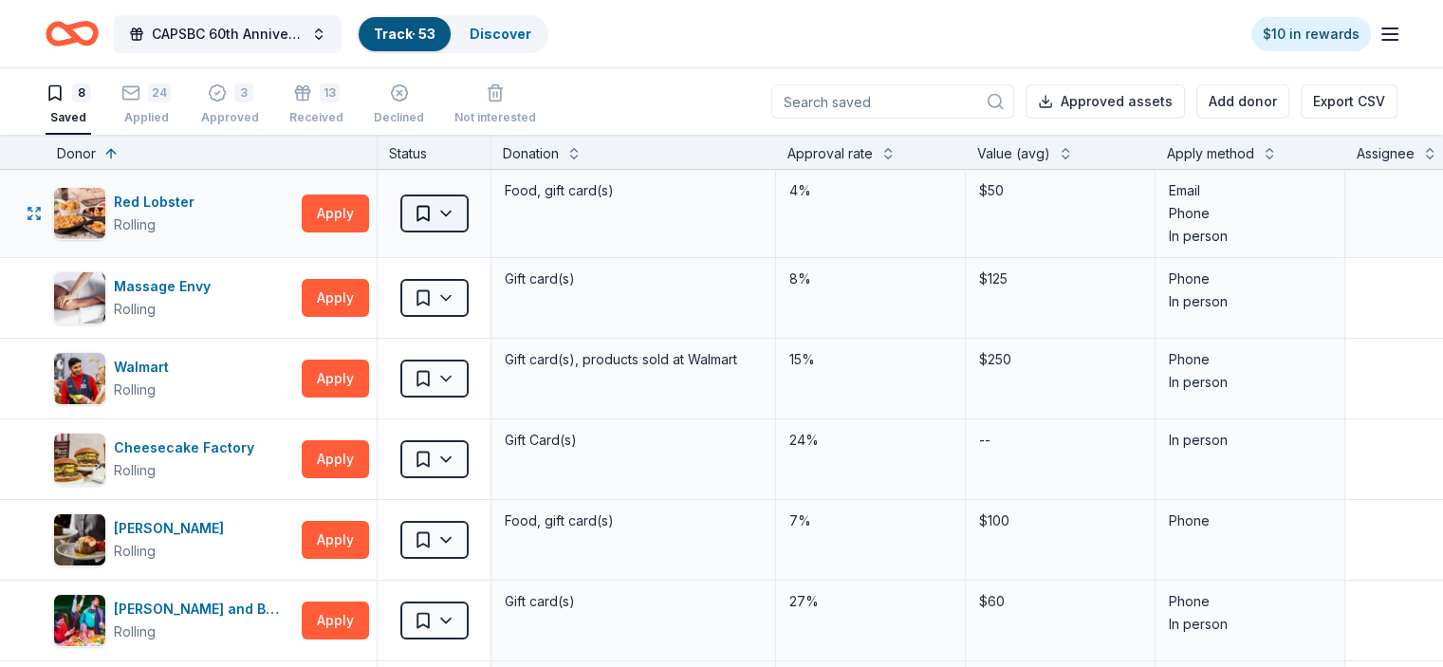
click at [477, 216] on html "CAPSBC 60th Anniversary Gala & Silent Auction Track · 53 Discover $10 in reward…" at bounding box center [721, 333] width 1443 height 667
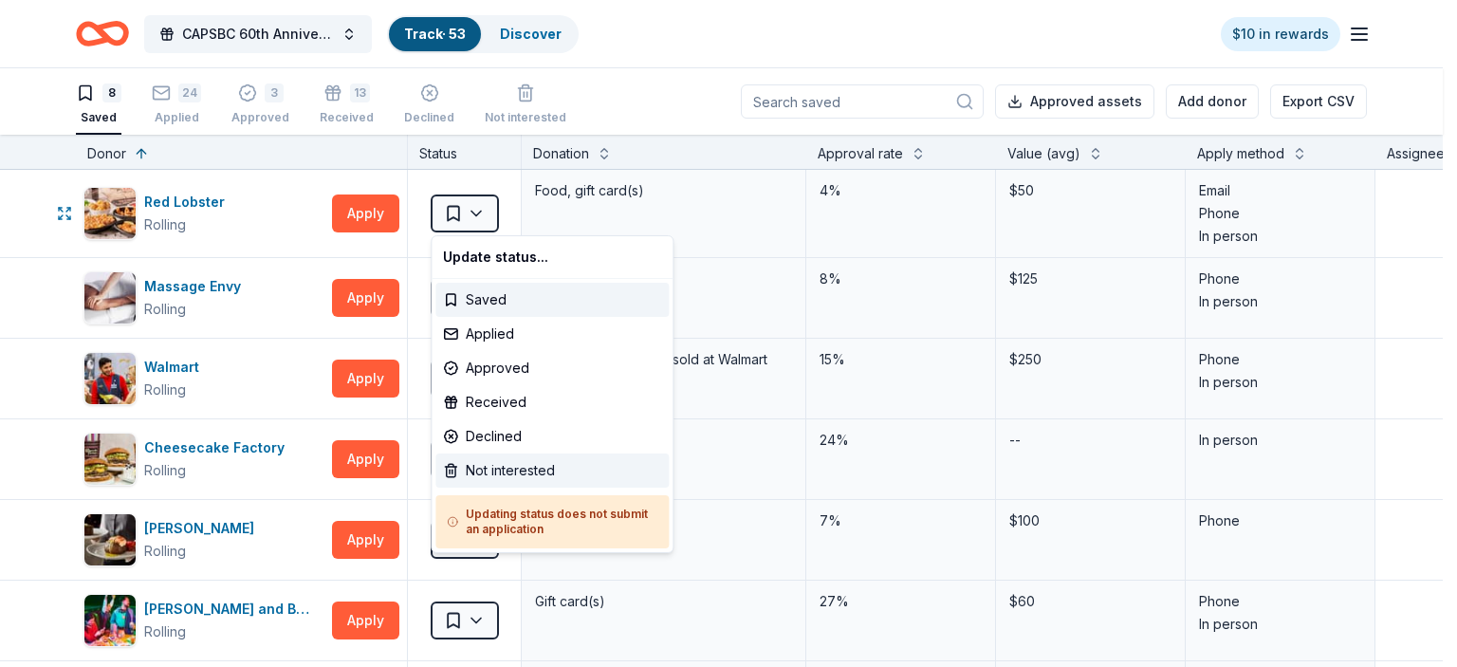
click at [475, 470] on div "Not interested" at bounding box center [551, 470] width 233 height 34
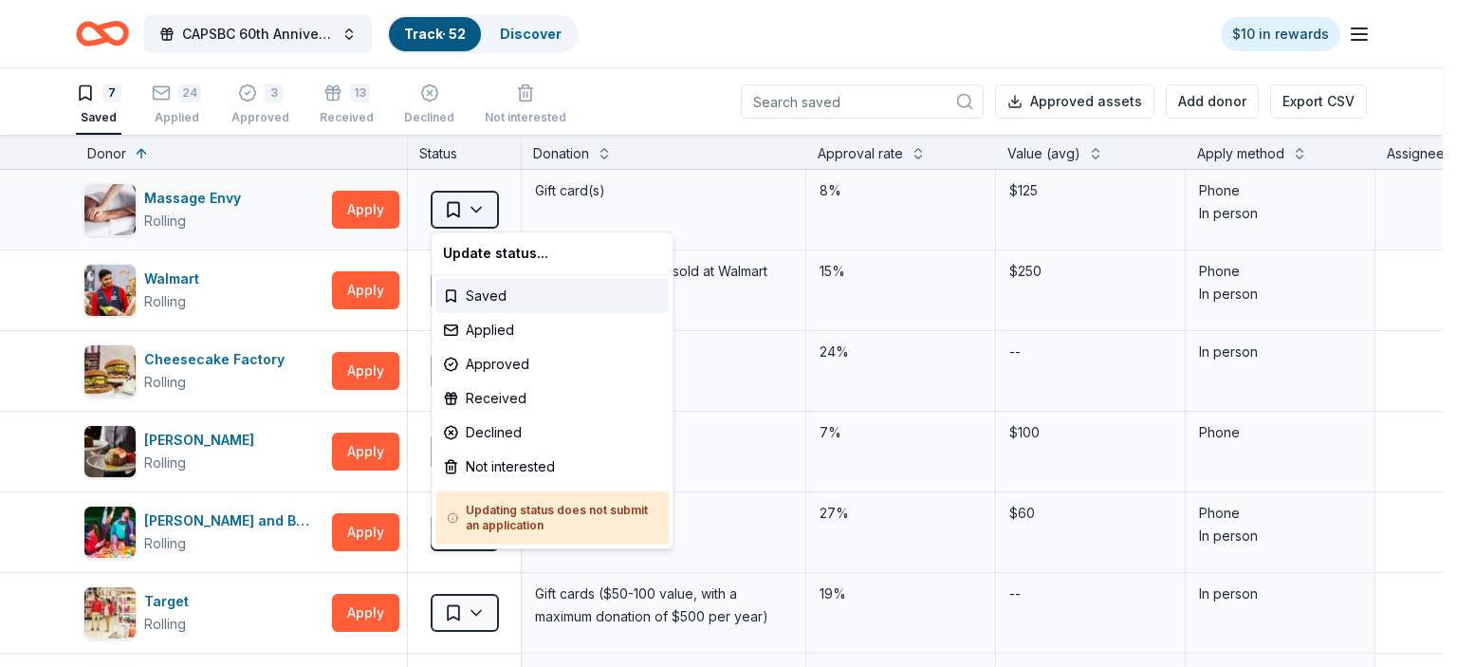
click at [473, 211] on html "CAPSBC 60th Anniversary Gala & Silent Auction Track · 52 Discover $10 in reward…" at bounding box center [728, 333] width 1457 height 667
click at [493, 462] on div "Not interested" at bounding box center [551, 467] width 233 height 34
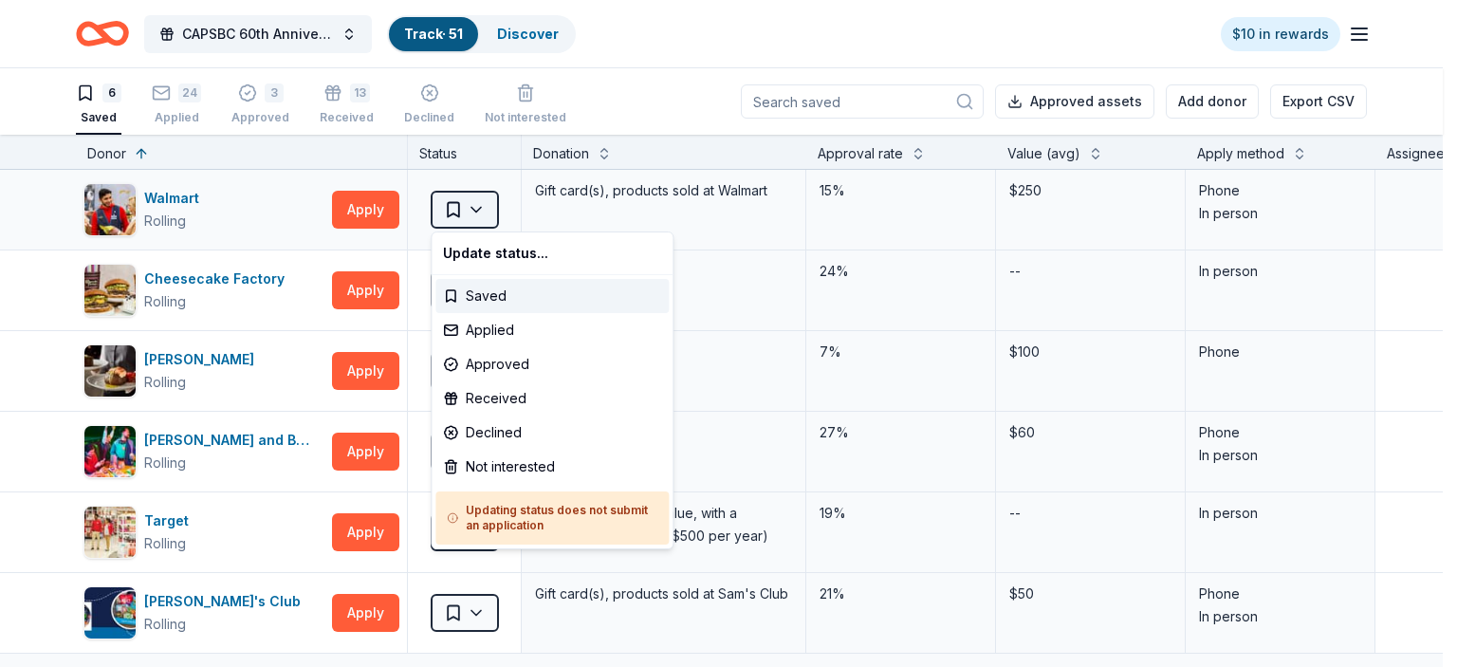
click at [480, 207] on html "CAPSBC 60th Anniversary Gala & Silent Auction Track · 51 Discover $10 in reward…" at bounding box center [728, 333] width 1457 height 667
click at [486, 462] on div "Not interested" at bounding box center [551, 467] width 233 height 34
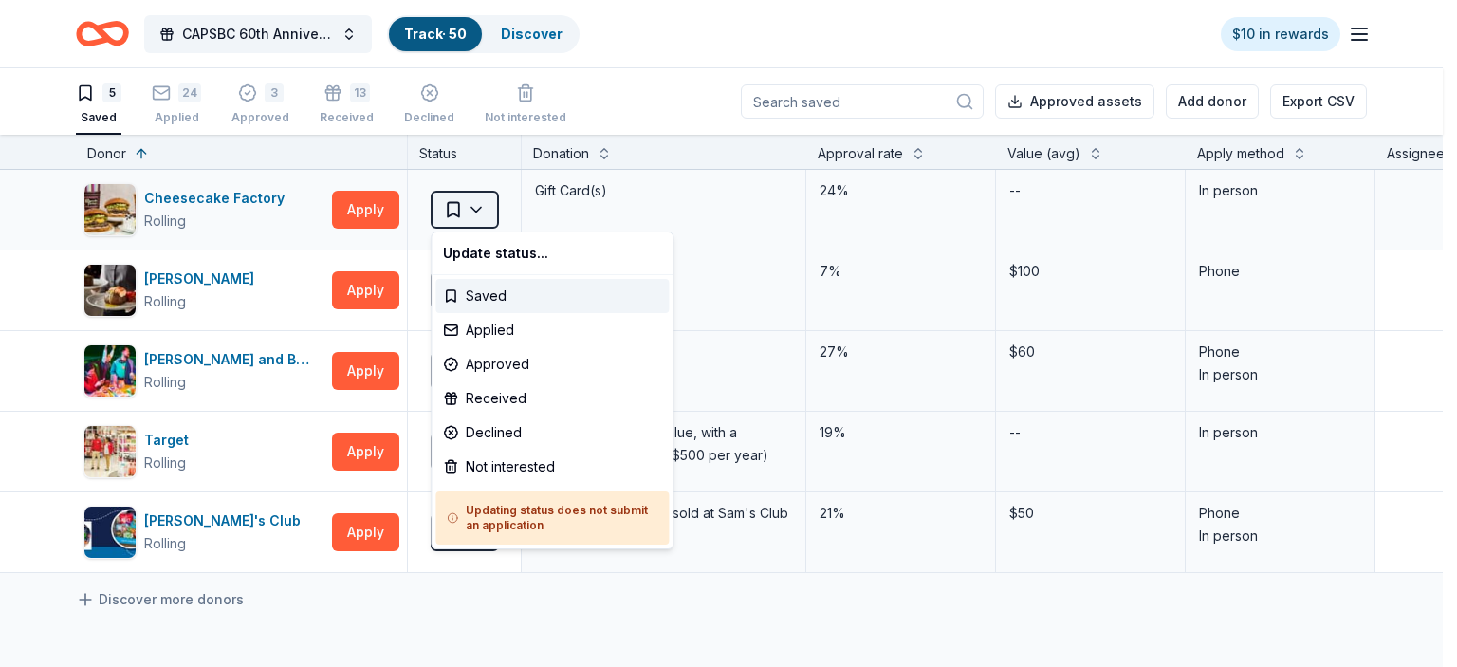
click at [478, 206] on html "CAPSBC 60th Anniversary Gala & Silent Auction Track · 50 Discover $10 in reward…" at bounding box center [728, 333] width 1457 height 667
click at [497, 460] on div "Not interested" at bounding box center [551, 467] width 233 height 34
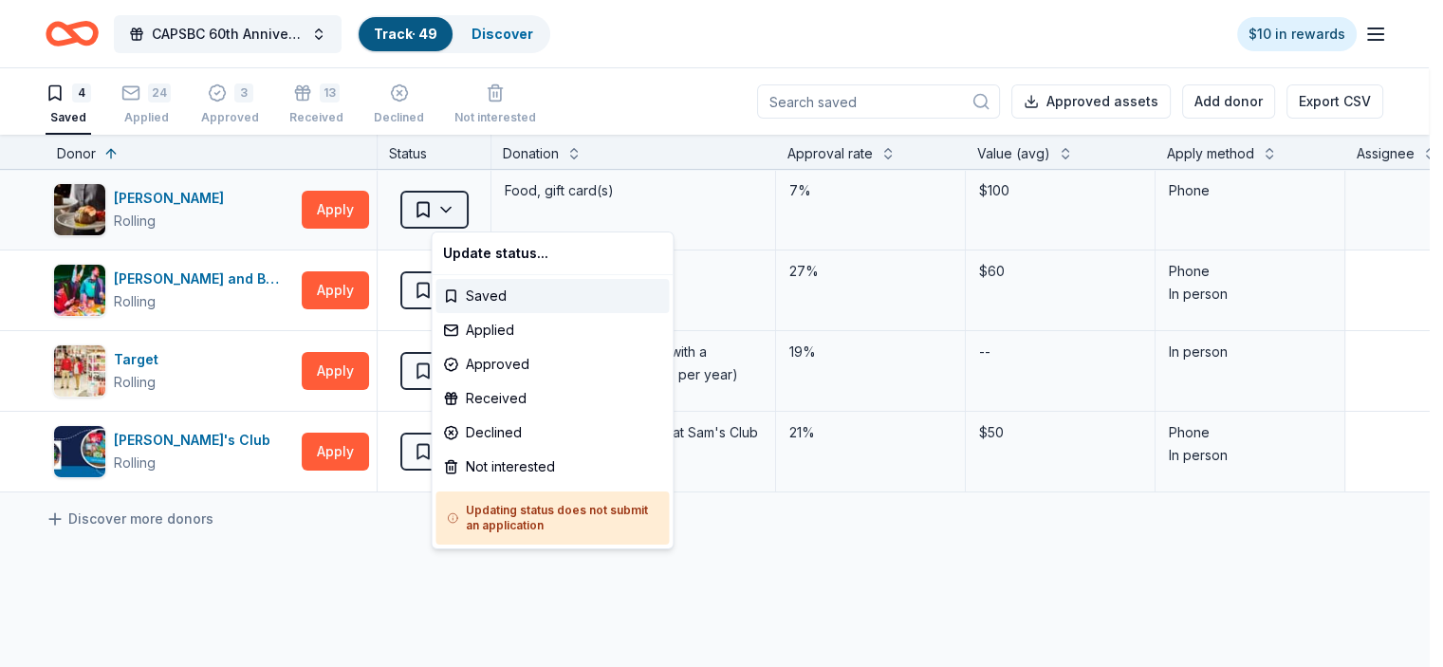
click at [471, 213] on html "CAPSBC 60th Anniversary Gala & Silent Auction Track · 49 Discover $10 in reward…" at bounding box center [721, 333] width 1443 height 667
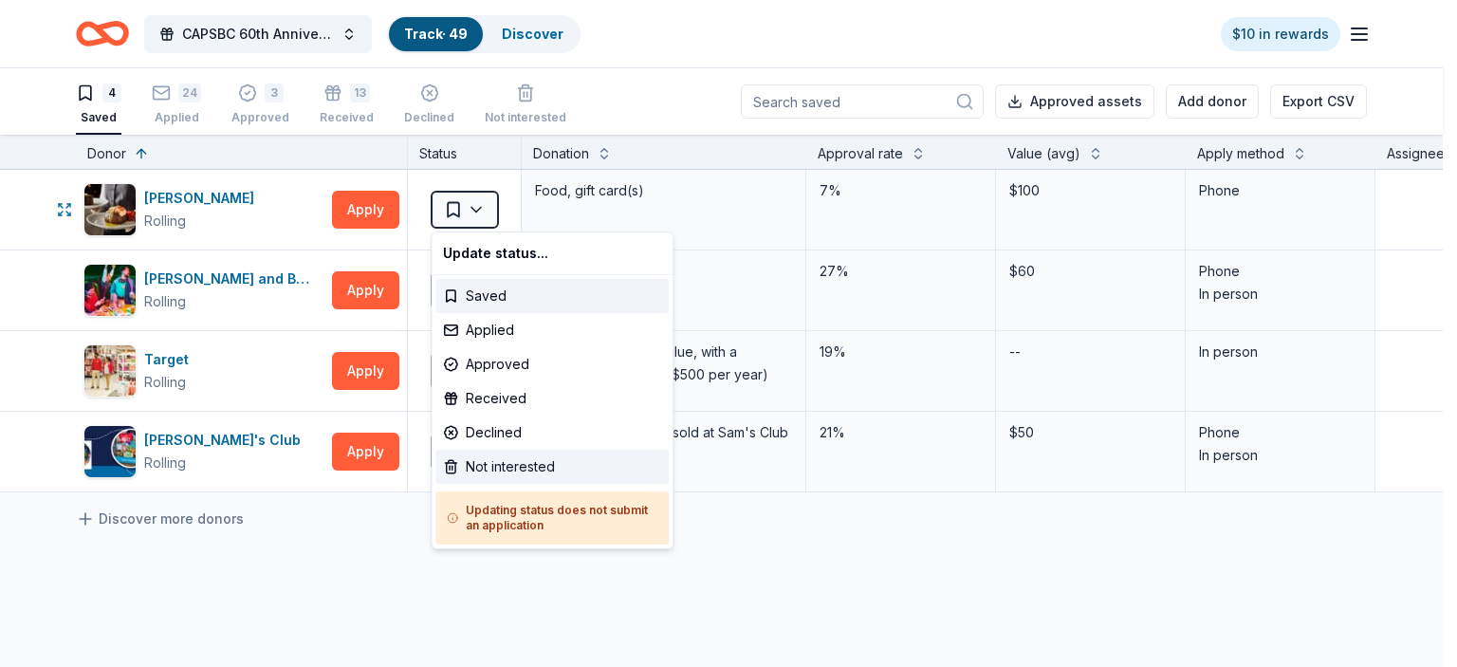
click at [482, 465] on div "Not interested" at bounding box center [551, 467] width 233 height 34
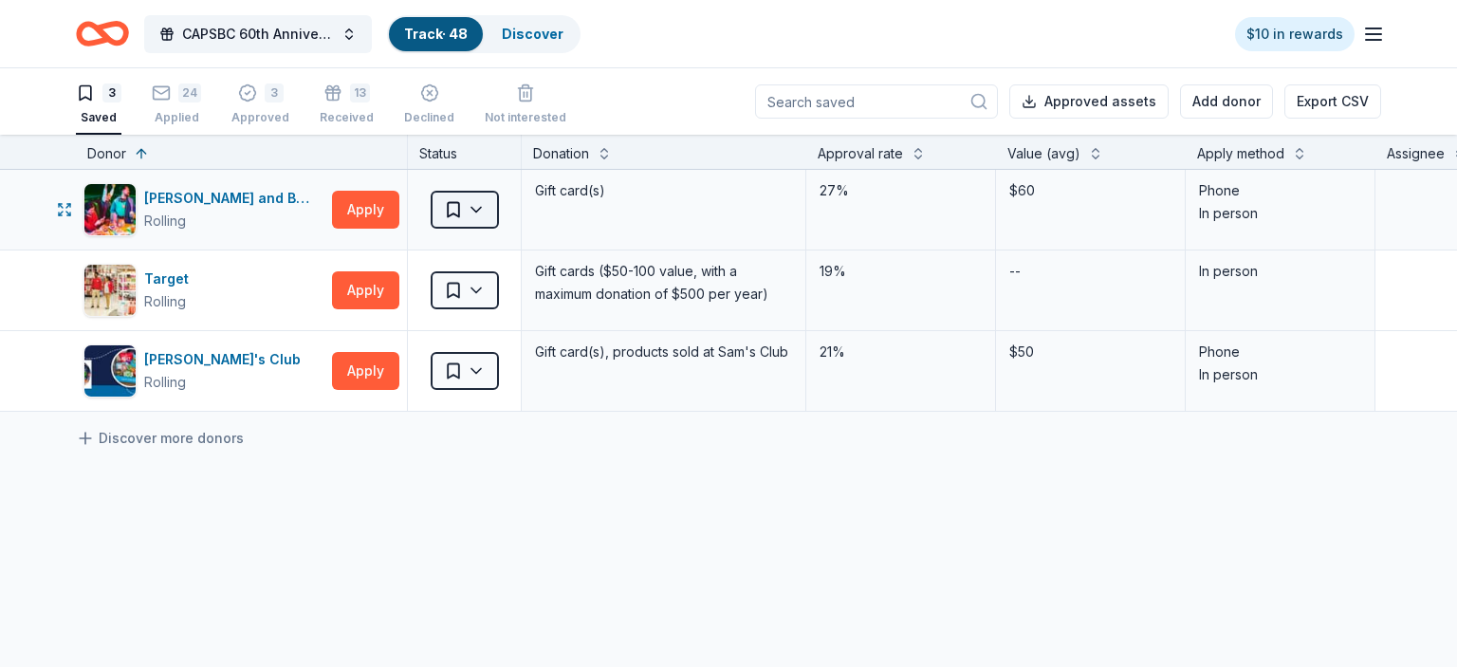
click at [483, 217] on html "CAPSBC 60th Anniversary Gala & Silent Auction Track · 48 Discover $10 in reward…" at bounding box center [728, 333] width 1457 height 667
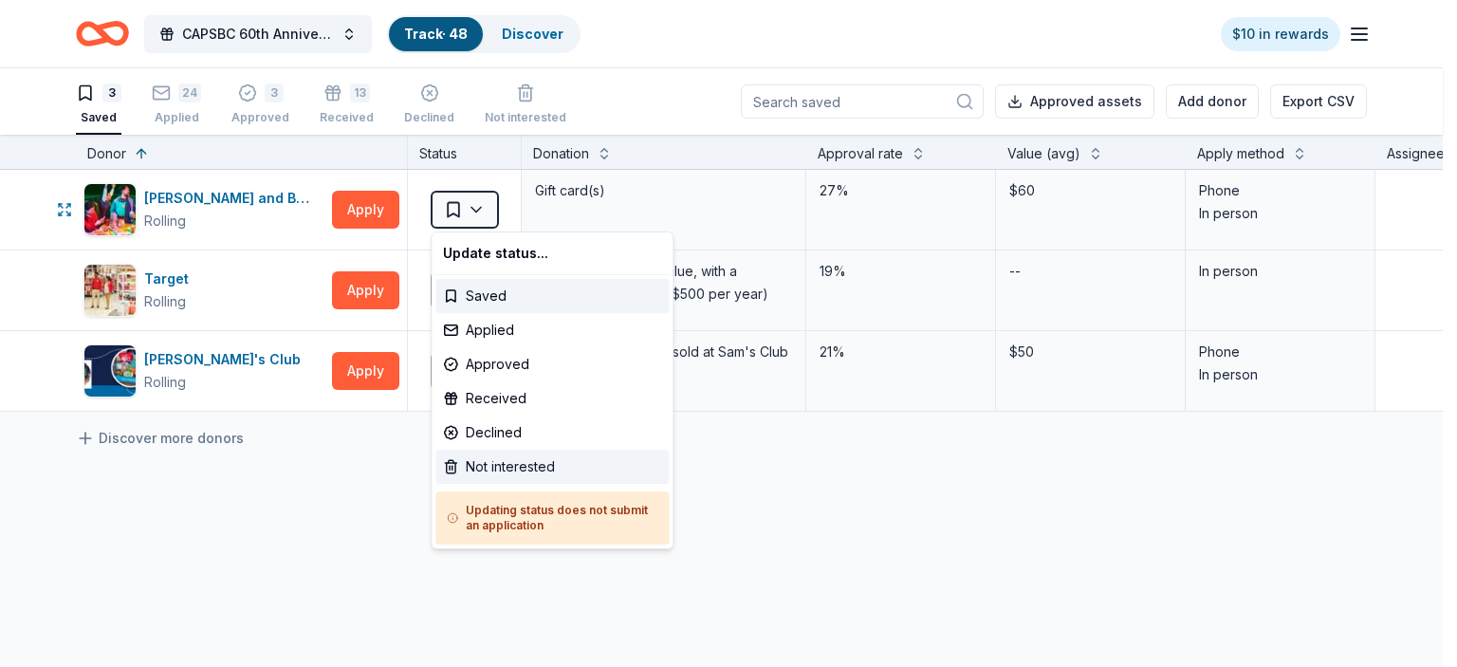
click at [486, 462] on div "Not interested" at bounding box center [551, 467] width 233 height 34
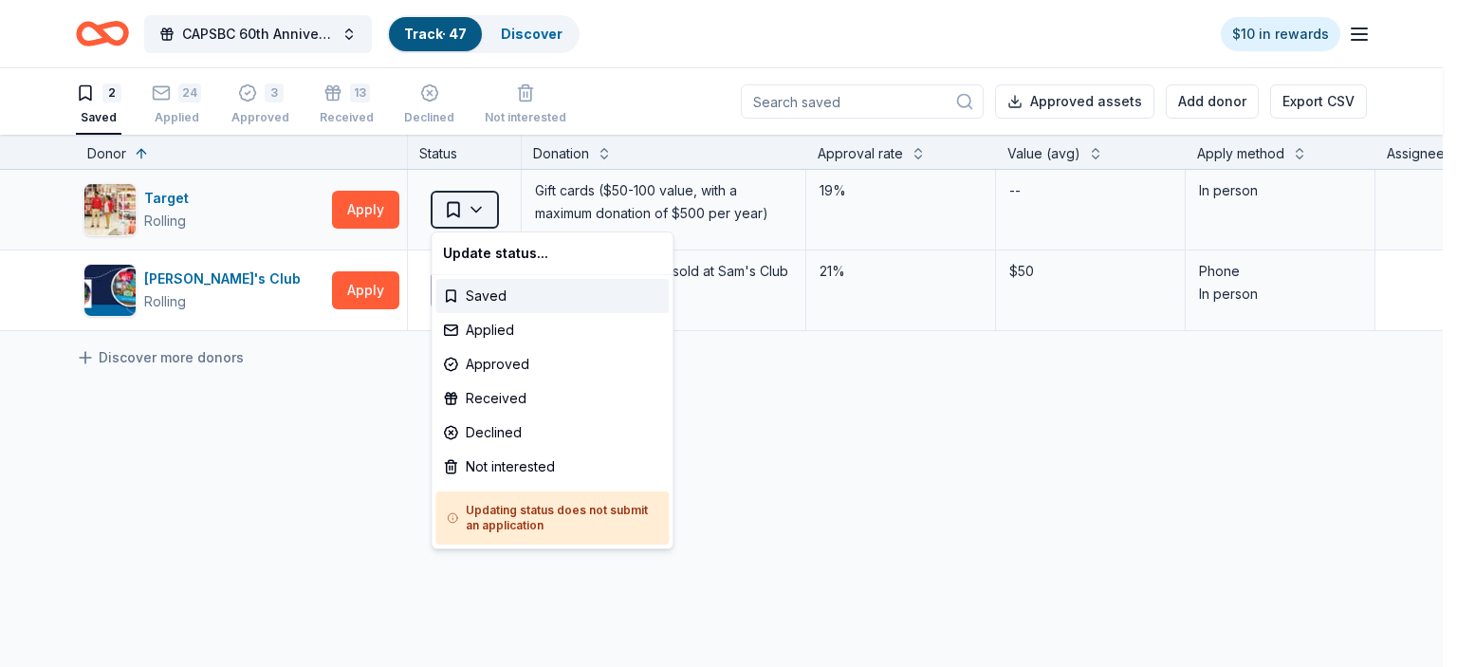
click at [475, 215] on html "CAPSBC 60th Anniversary Gala & Silent Auction Track · 47 Discover $10 in reward…" at bounding box center [728, 333] width 1457 height 667
click at [485, 470] on div "Not interested" at bounding box center [551, 467] width 233 height 34
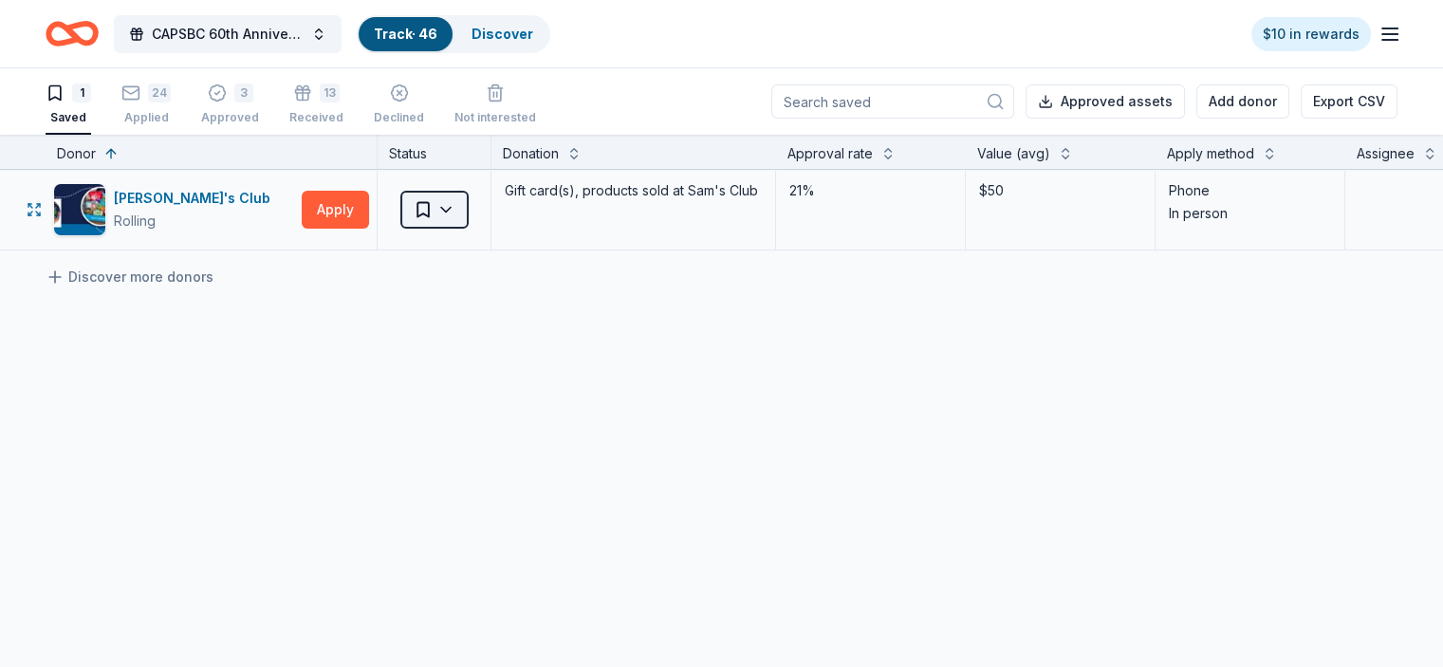
click at [480, 213] on html "CAPSBC 60th Anniversary Gala & Silent Auction Track · 46 Discover $10 in reward…" at bounding box center [721, 333] width 1443 height 667
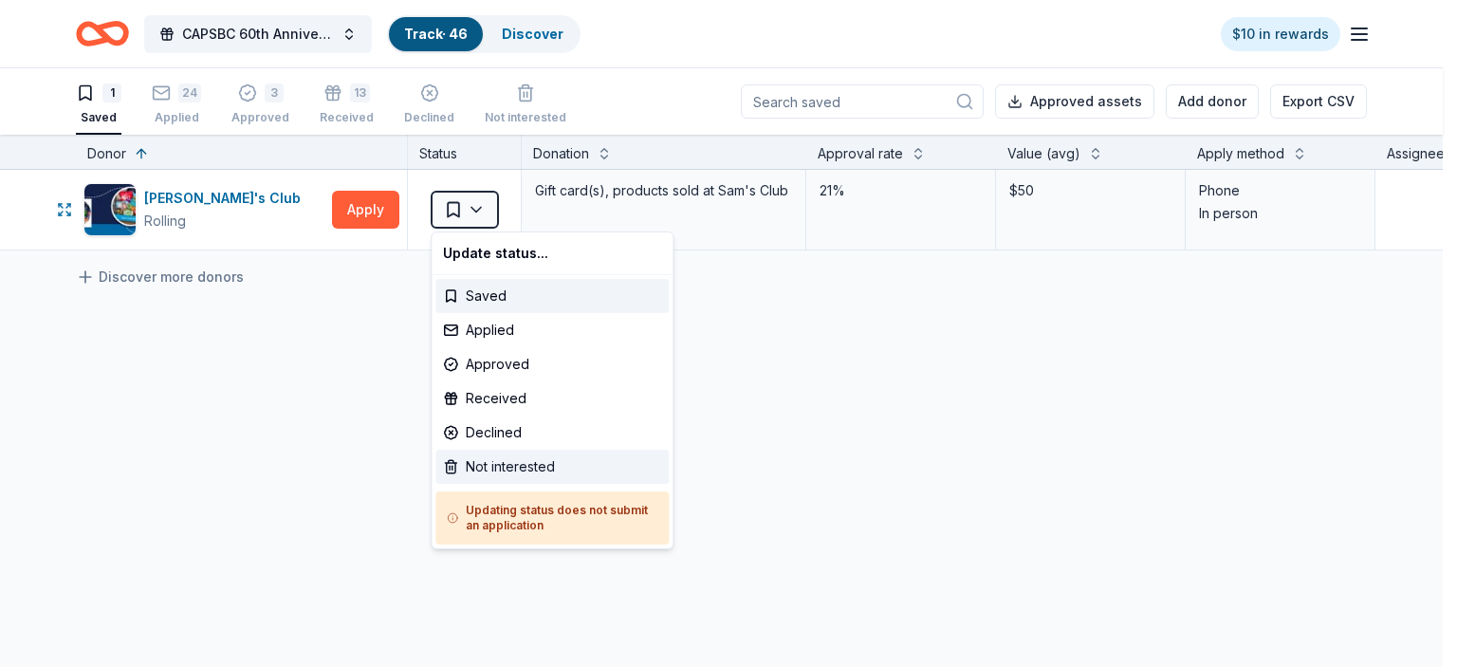
click at [478, 466] on div "Not interested" at bounding box center [551, 467] width 233 height 34
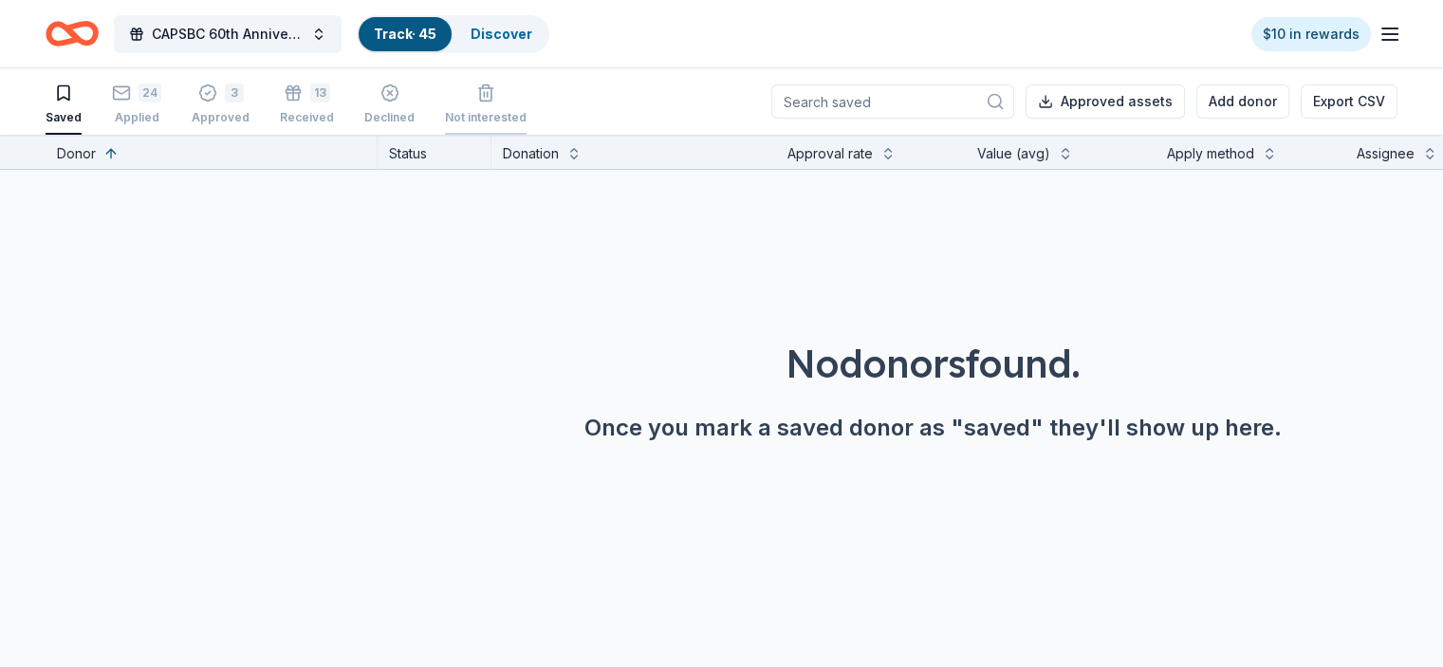
click at [497, 109] on div "Not interested" at bounding box center [486, 94] width 82 height 42
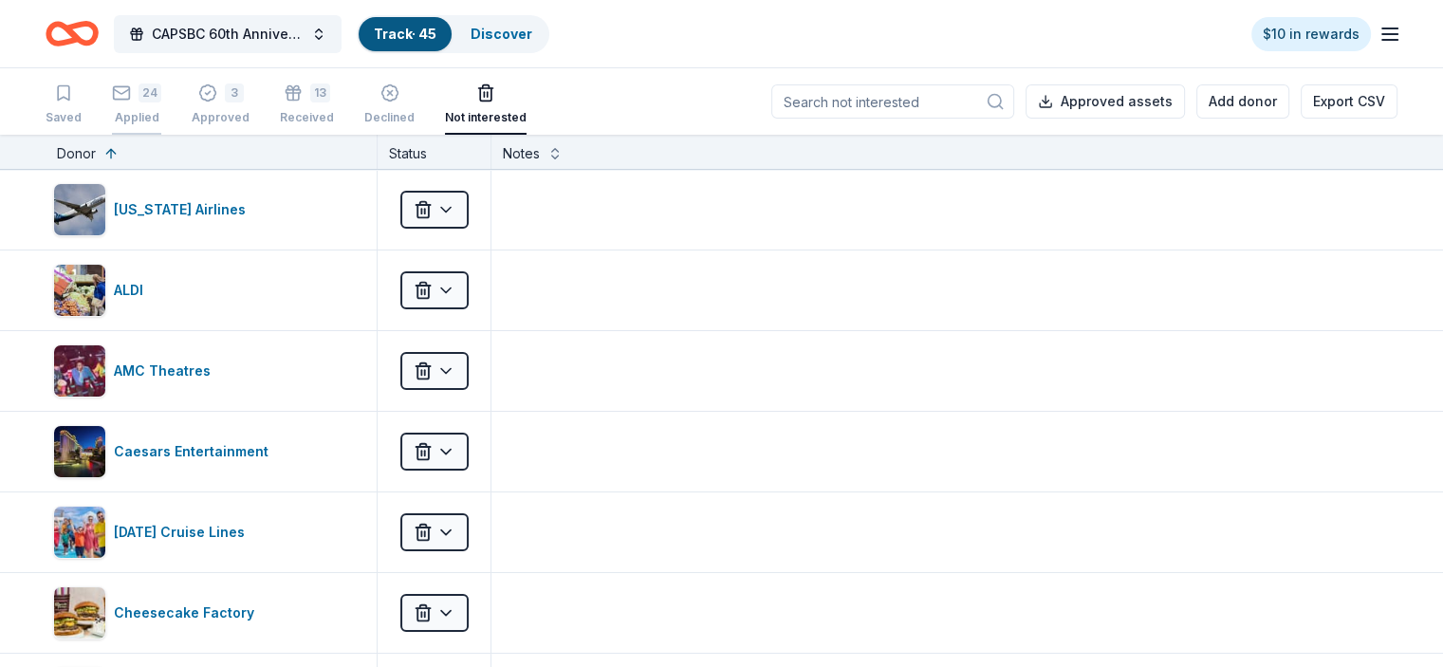
click at [150, 128] on button "24 Applied" at bounding box center [136, 105] width 49 height 59
